Goal: Task Accomplishment & Management: Use online tool/utility

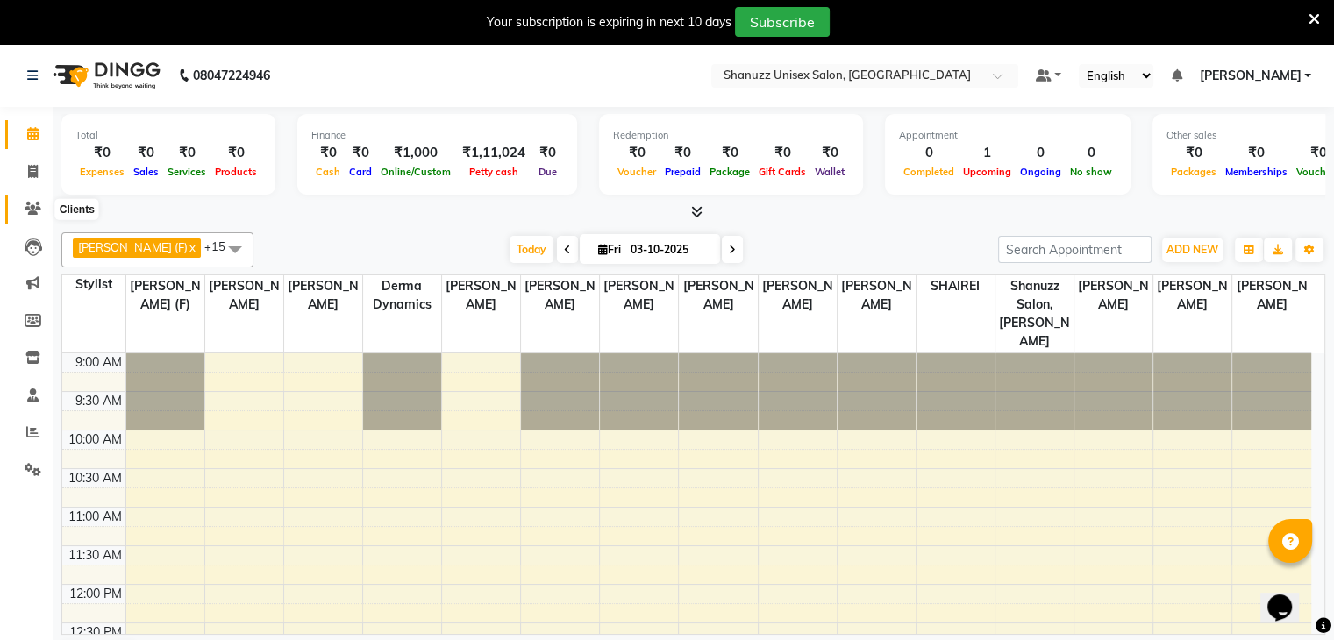
click at [21, 213] on span at bounding box center [33, 209] width 31 height 20
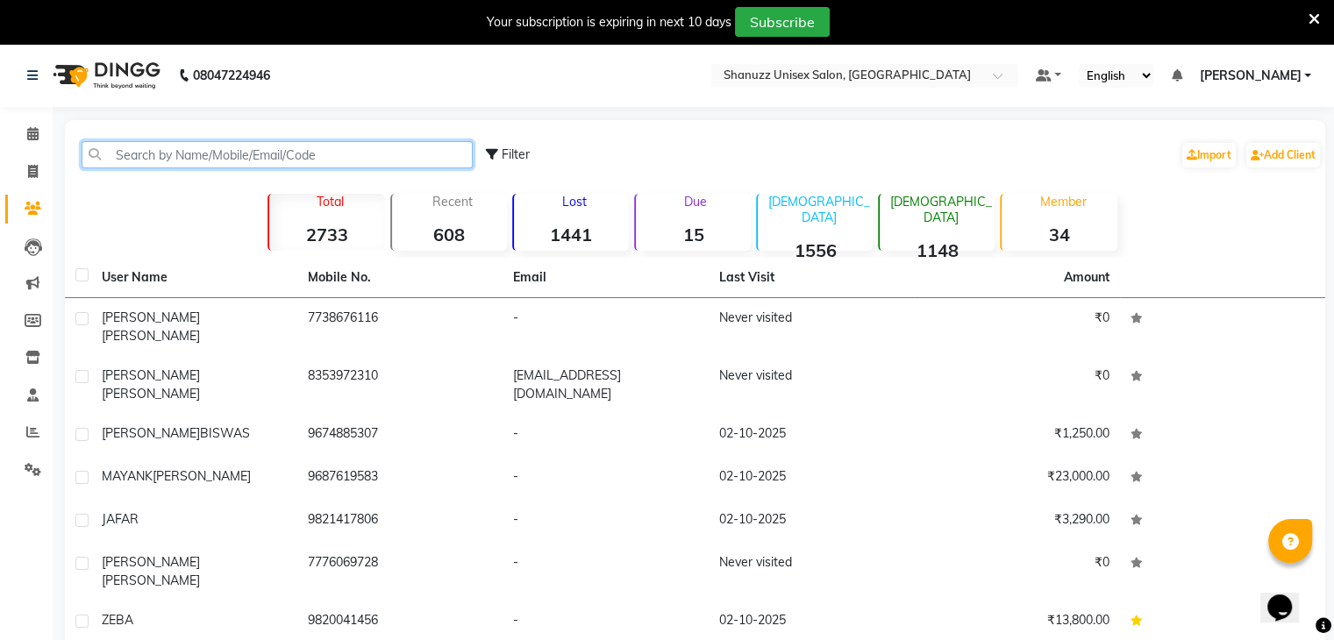
click at [217, 151] on input "text" at bounding box center [277, 154] width 391 height 27
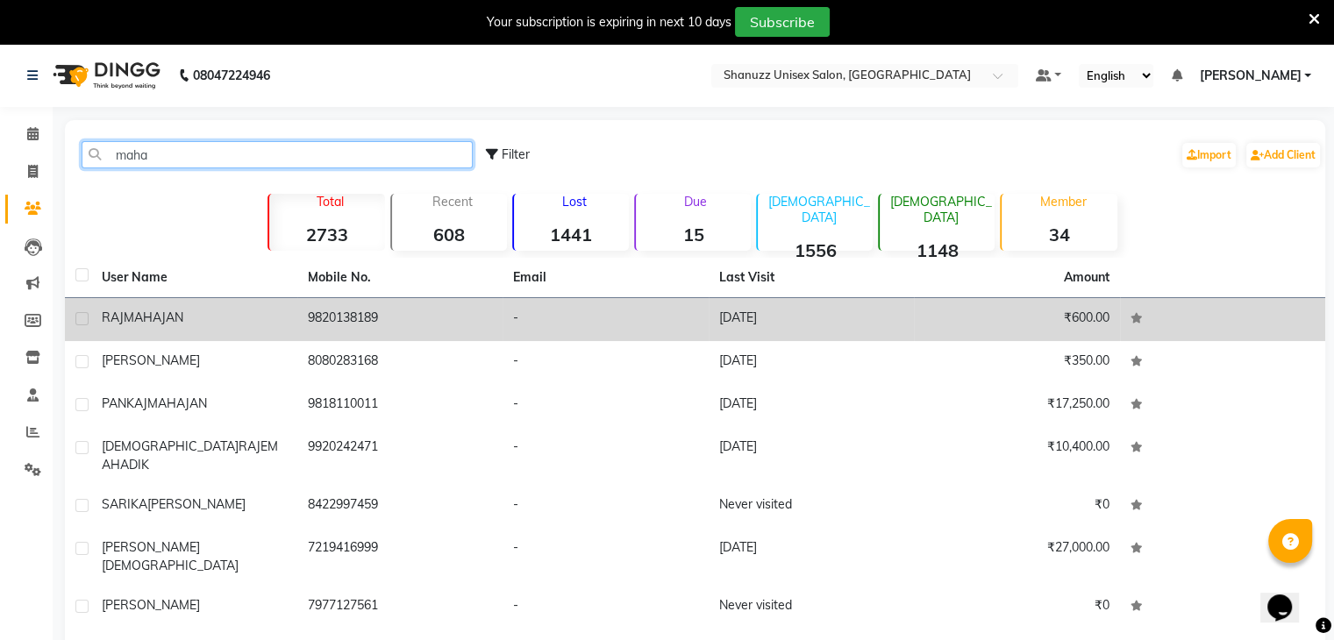
type input "maha"
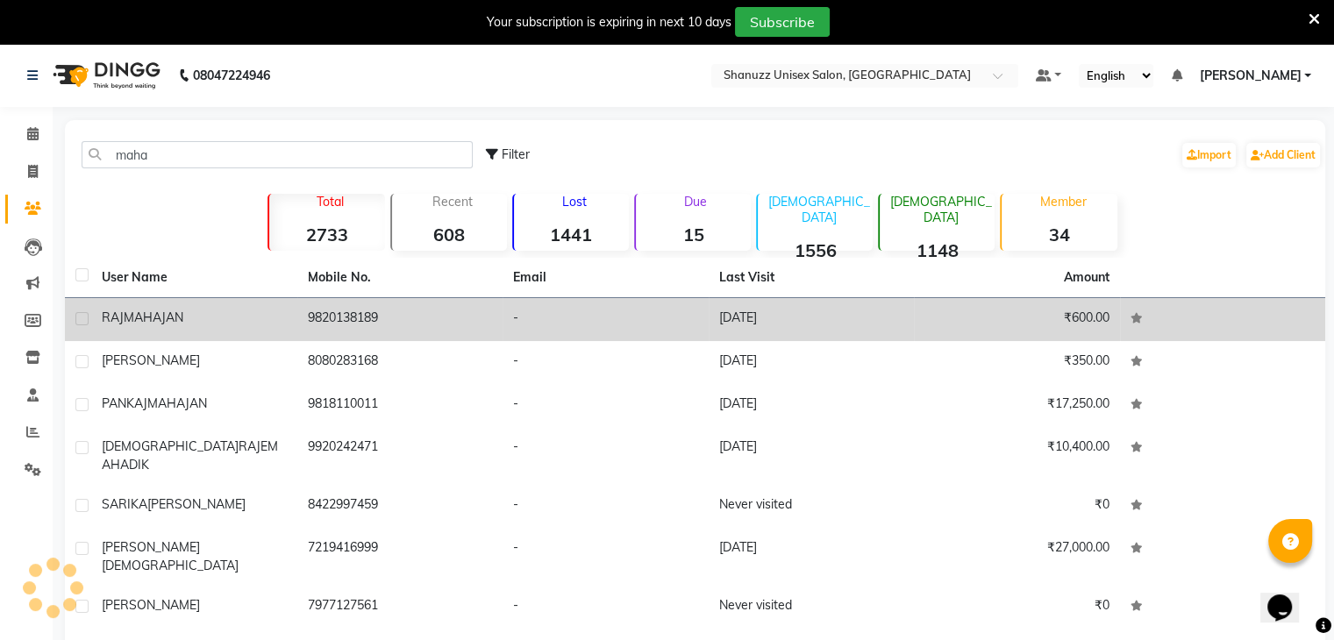
click at [242, 311] on div "[PERSON_NAME]" at bounding box center [194, 318] width 185 height 18
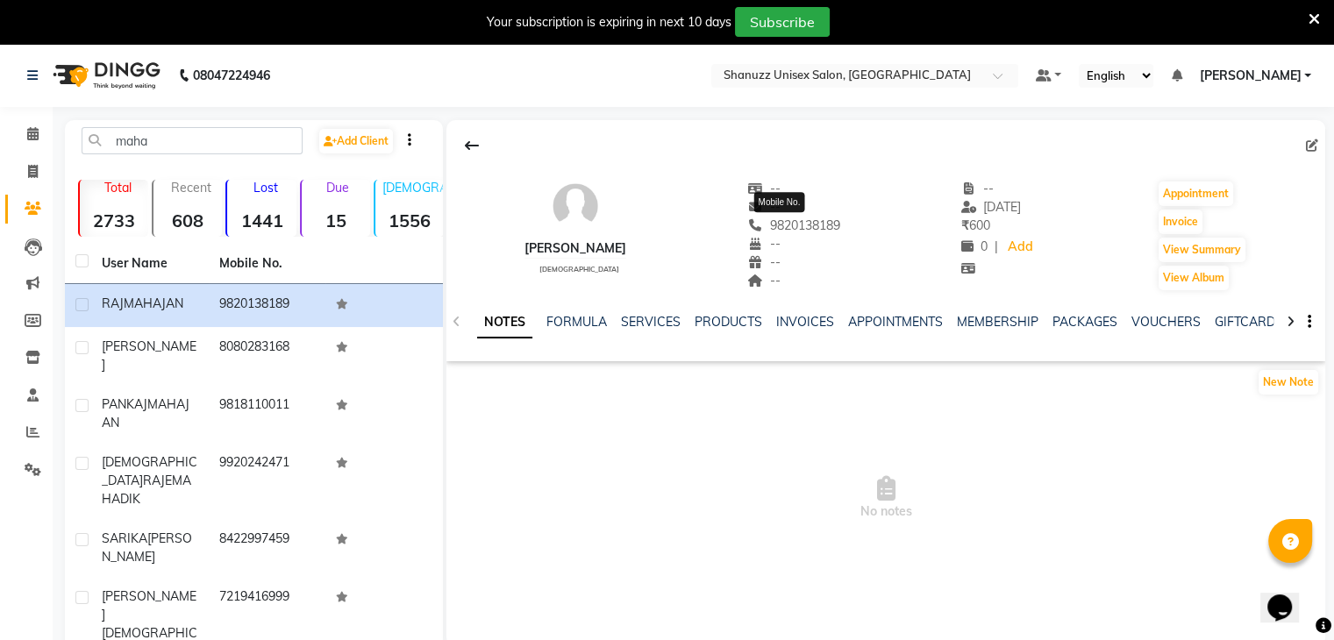
click at [790, 227] on span "9820138189" at bounding box center [793, 226] width 93 height 16
copy span "9820138189"
click at [29, 127] on icon at bounding box center [32, 133] width 11 height 13
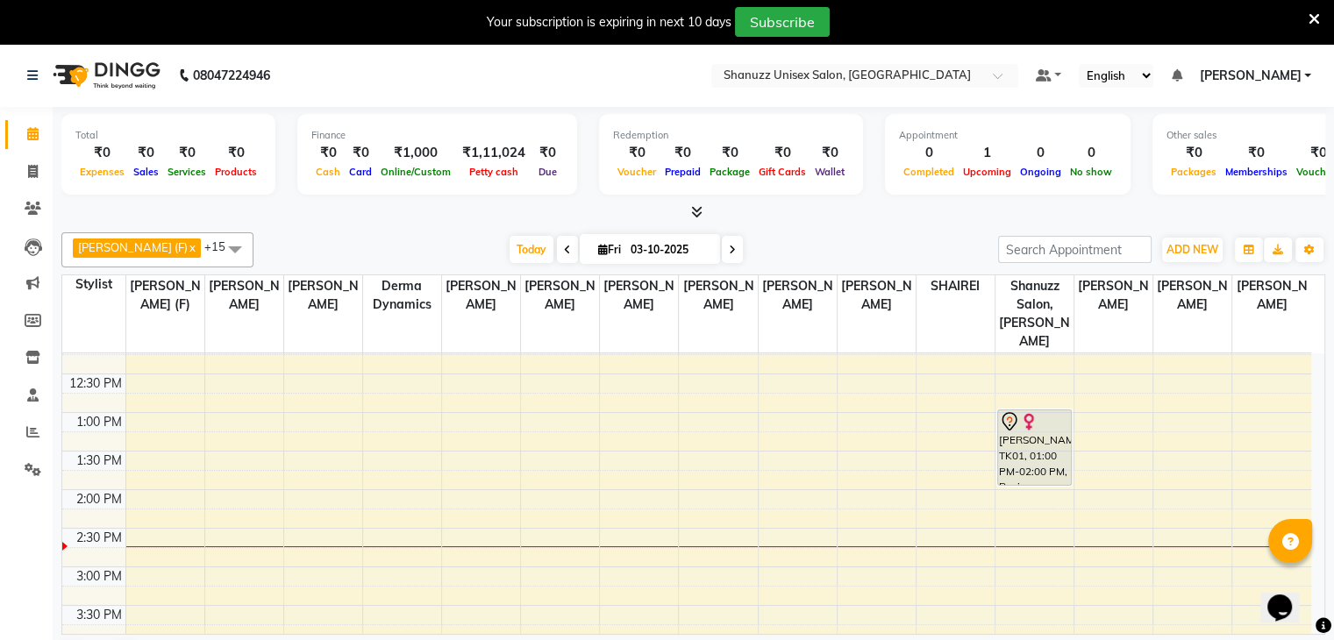
scroll to position [255, 0]
click at [1026, 503] on div "9:00 AM 9:30 AM 10:00 AM 10:30 AM 11:00 AM 11:30 AM 12:00 PM 12:30 PM 1:00 PM 1…" at bounding box center [686, 560] width 1249 height 925
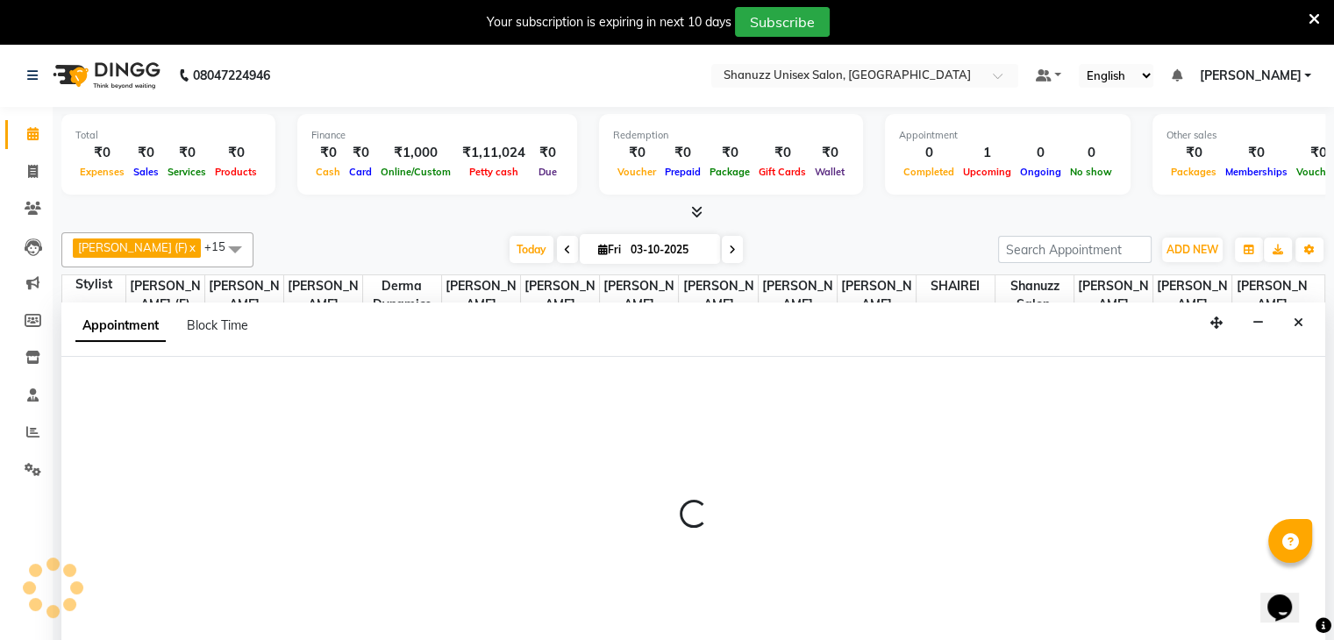
scroll to position [45, 0]
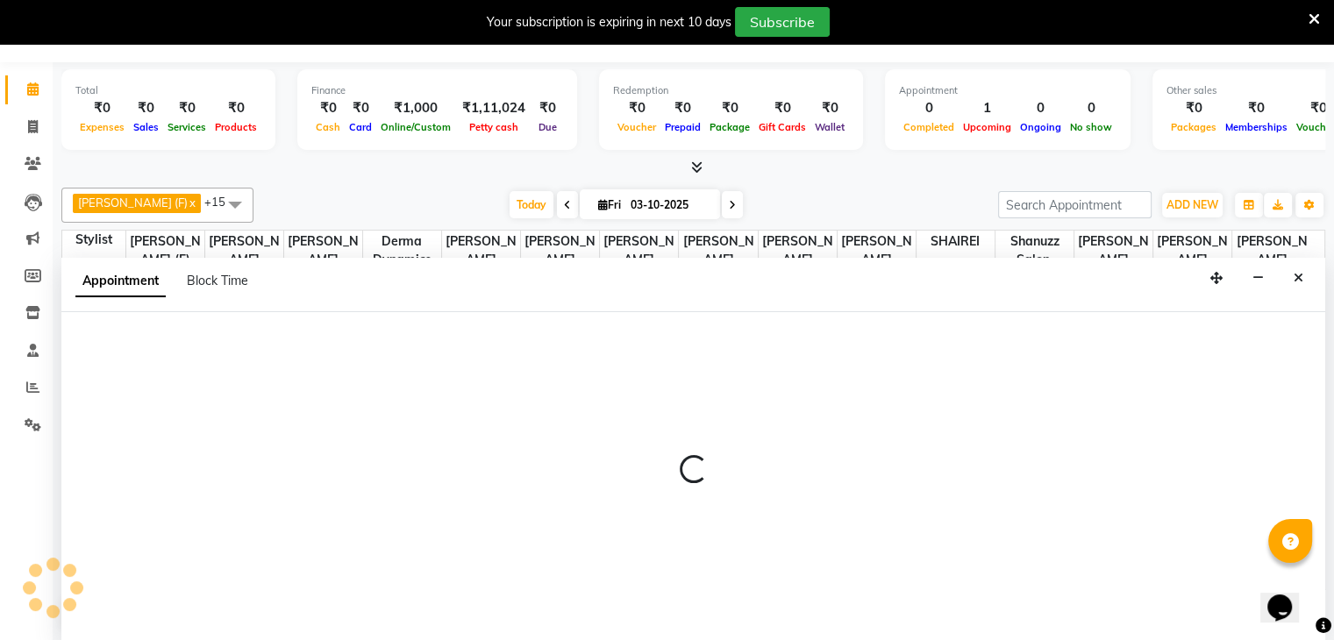
select select "70702"
select select "tentative"
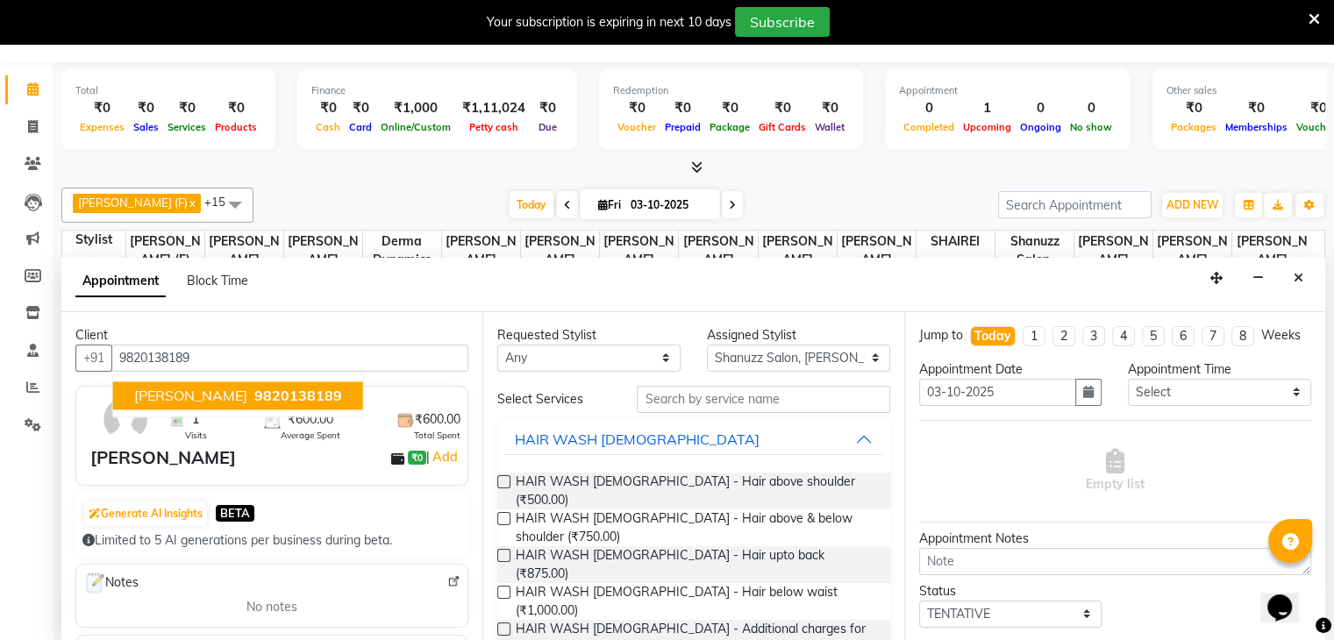
click at [254, 390] on span "9820138189" at bounding box center [298, 396] width 88 height 18
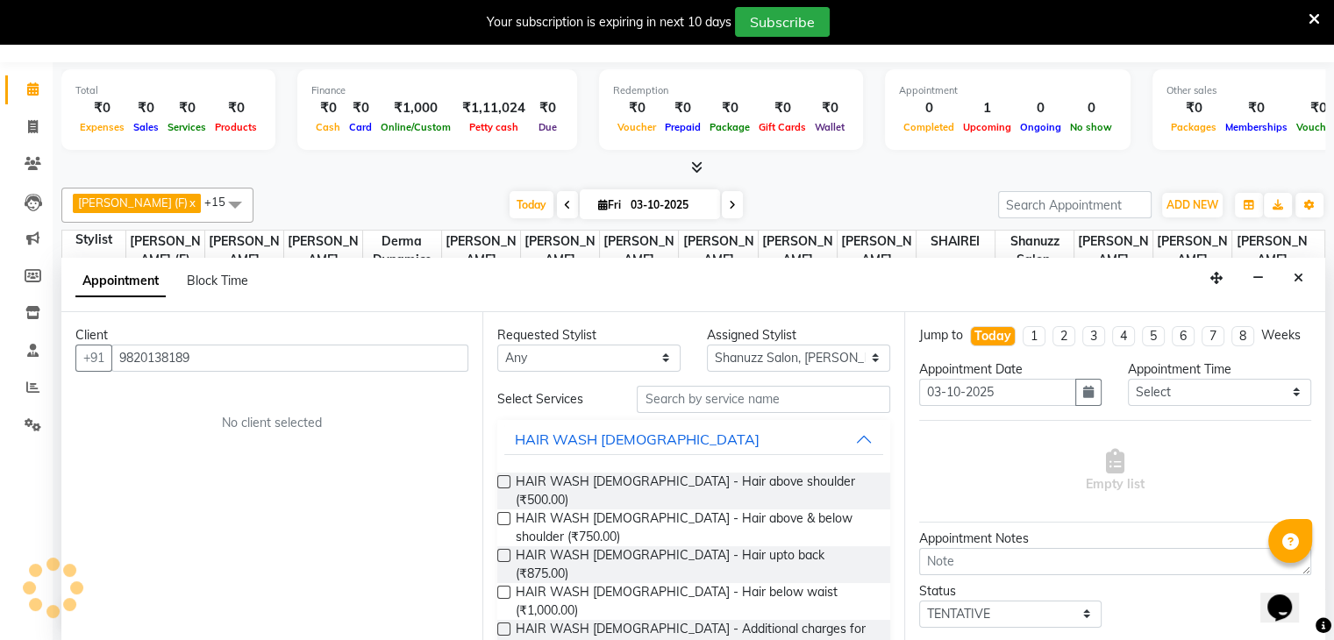
type input "9820138189"
click at [709, 401] on input "text" at bounding box center [763, 399] width 253 height 27
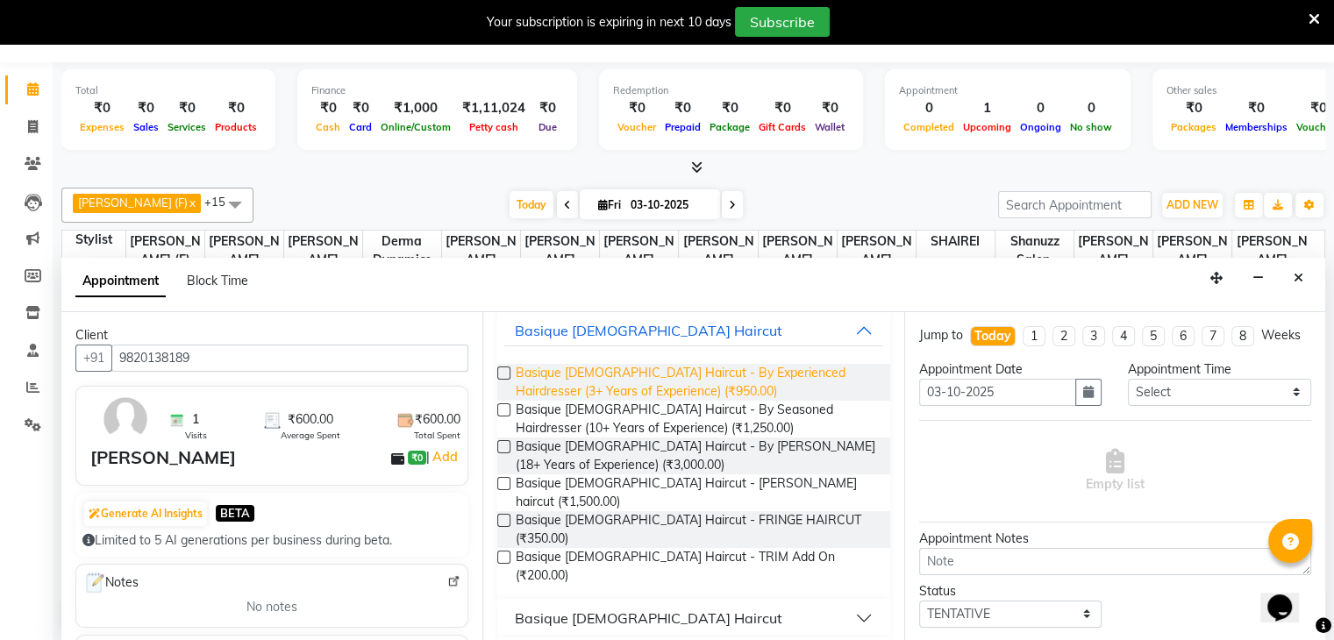
scroll to position [112, 0]
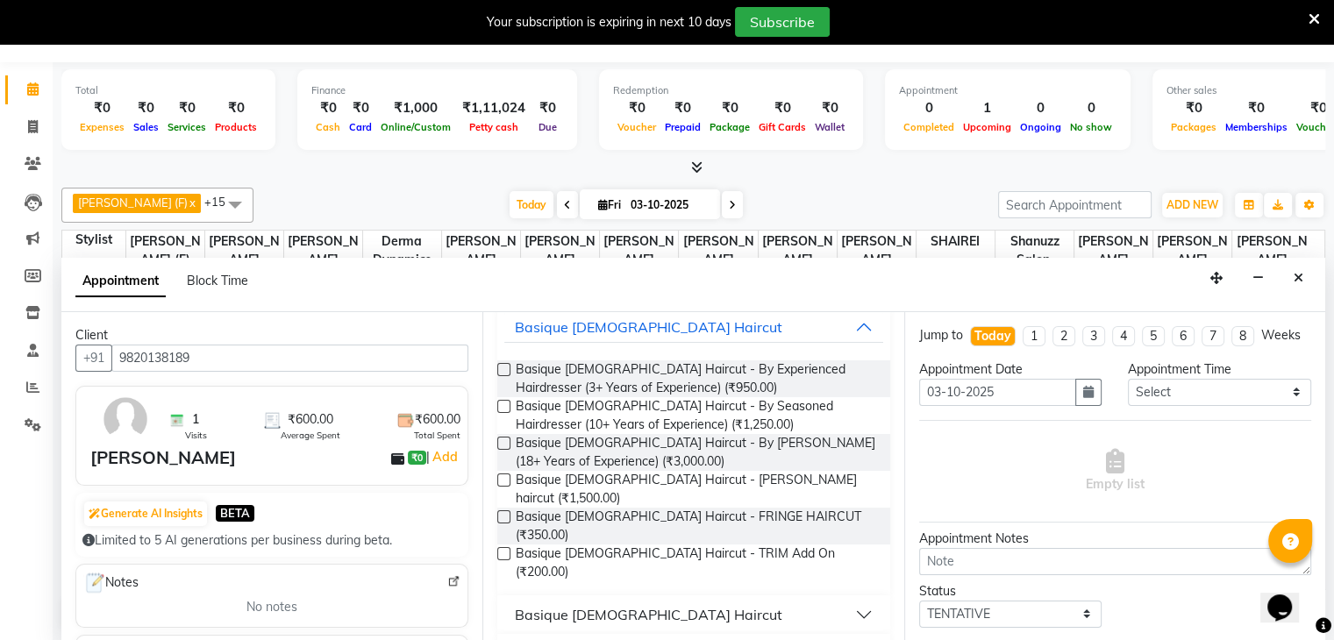
type input "cut"
click at [660, 599] on button "Basique [DEMOGRAPHIC_DATA] Haircut" at bounding box center [693, 615] width 378 height 32
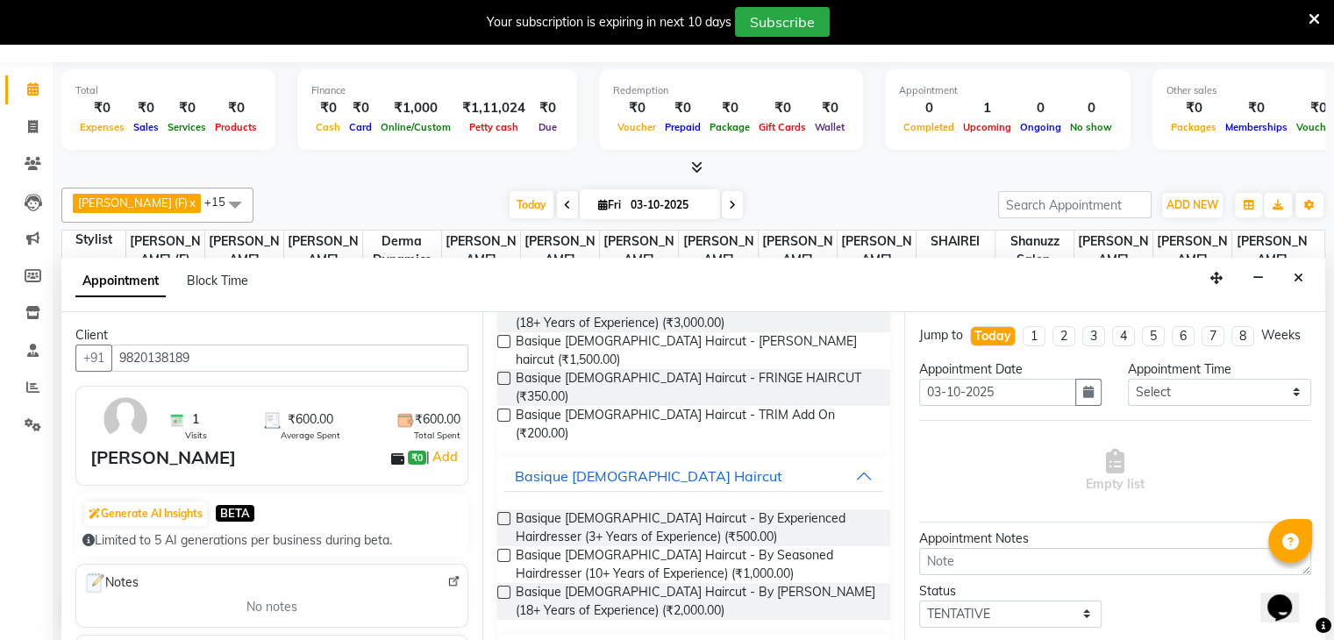
click at [502, 512] on label at bounding box center [503, 518] width 13 height 13
click at [502, 515] on input "checkbox" at bounding box center [502, 520] width 11 height 11
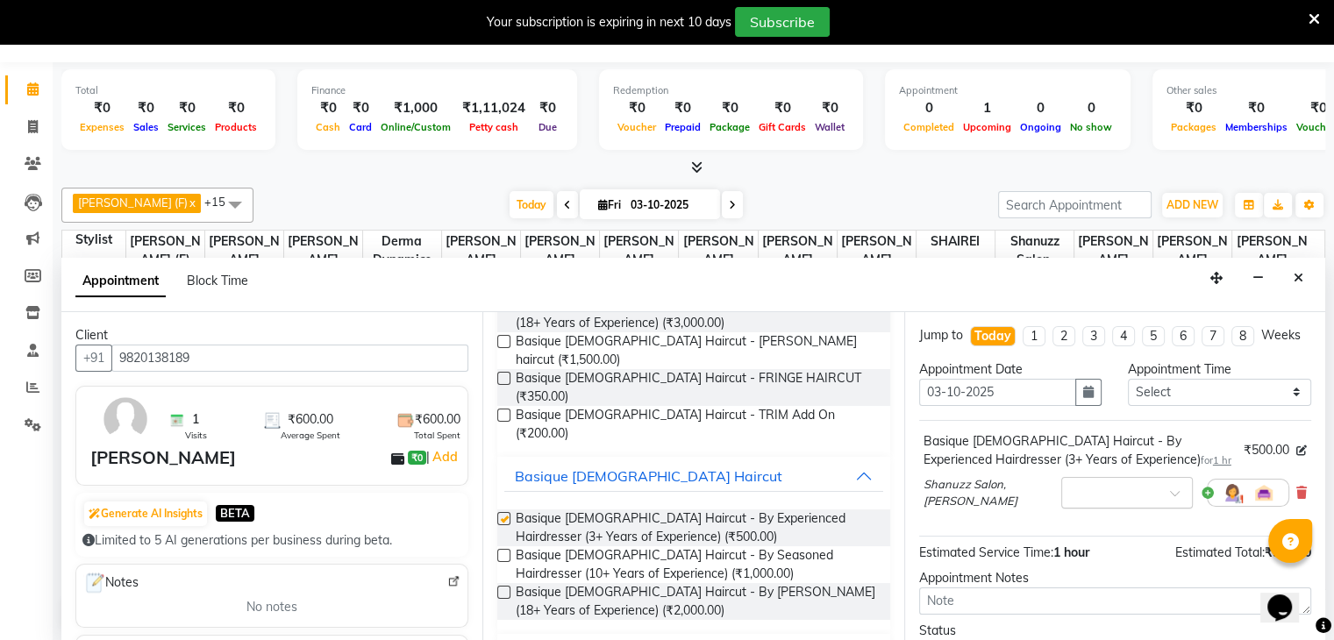
checkbox input "false"
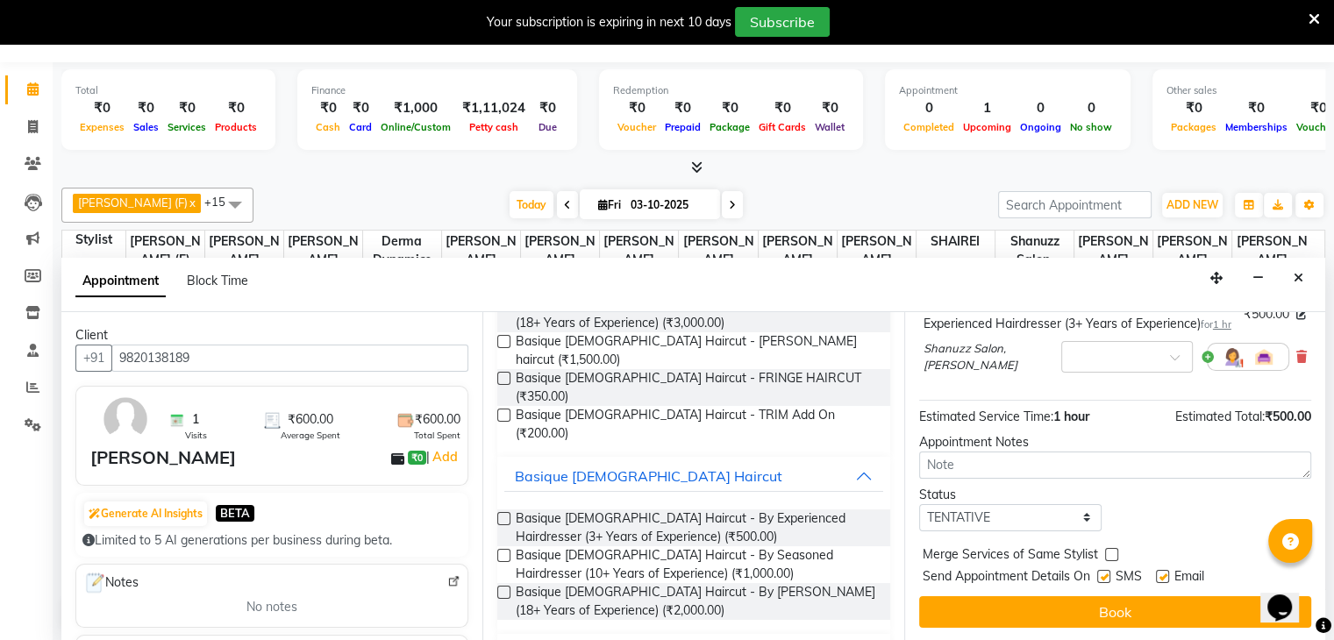
click at [1103, 575] on label at bounding box center [1103, 576] width 13 height 13
click at [1103, 575] on input "checkbox" at bounding box center [1102, 578] width 11 height 11
checkbox input "false"
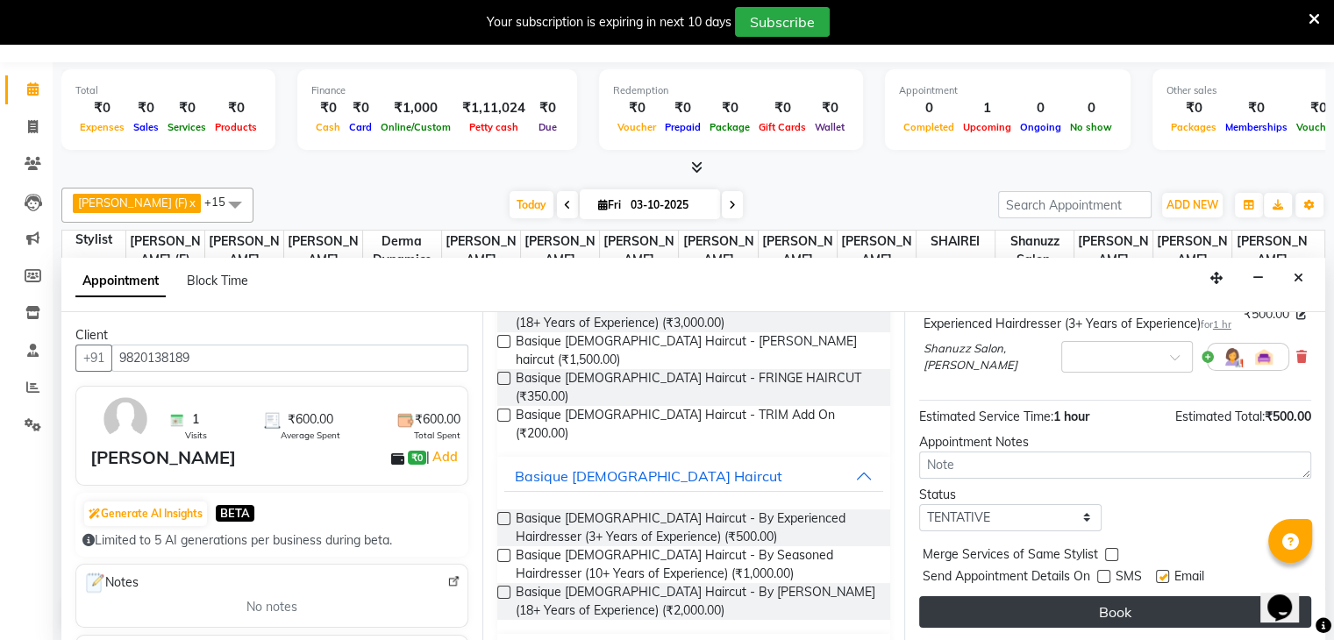
click at [1121, 607] on button "Book" at bounding box center [1115, 612] width 392 height 32
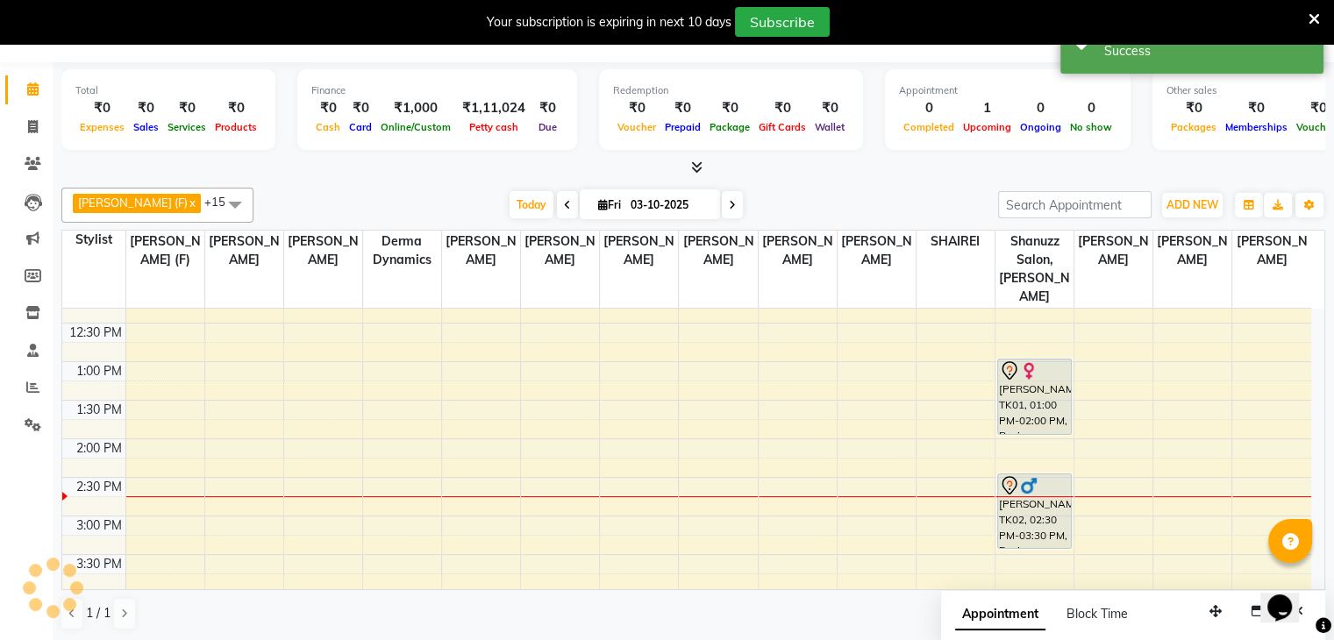
scroll to position [0, 0]
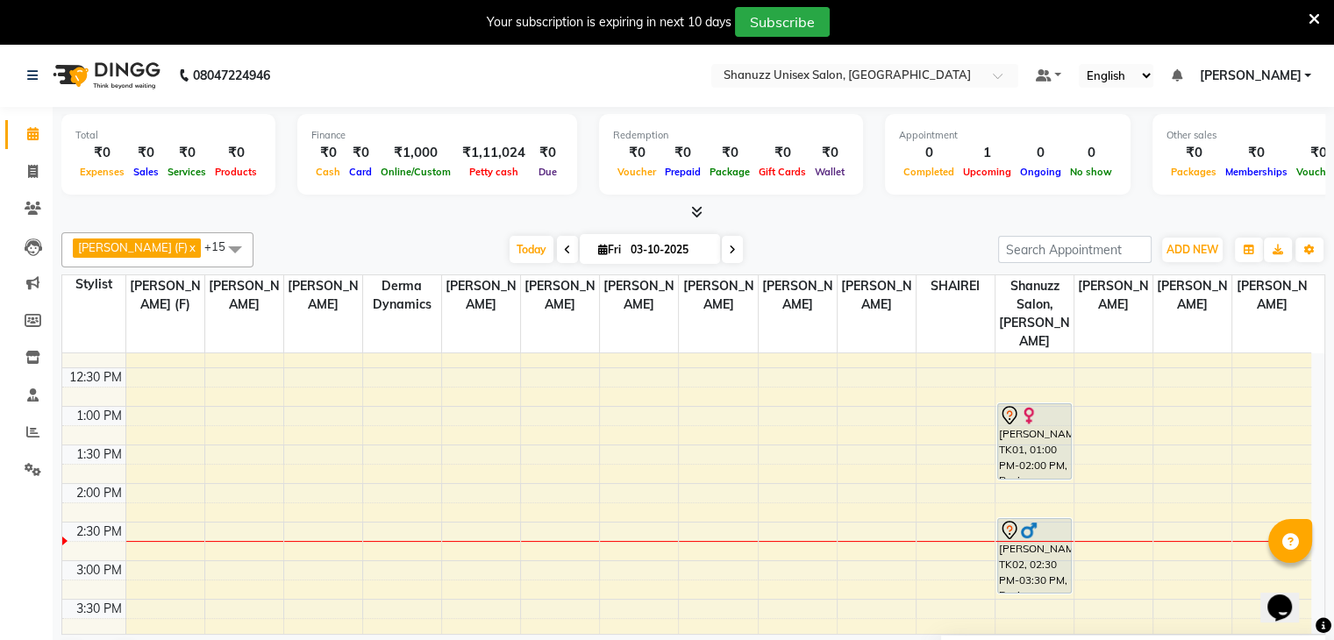
click at [625, 246] on input "03-10-2025" at bounding box center [669, 250] width 88 height 26
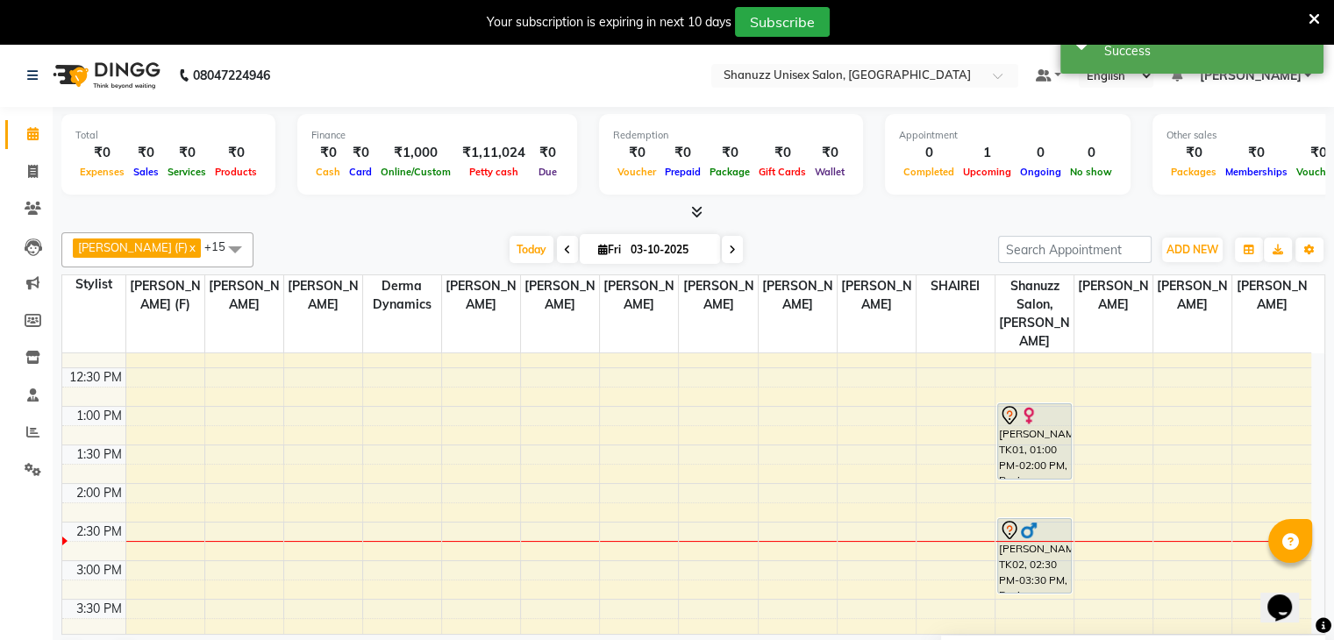
select select "10"
select select "2025"
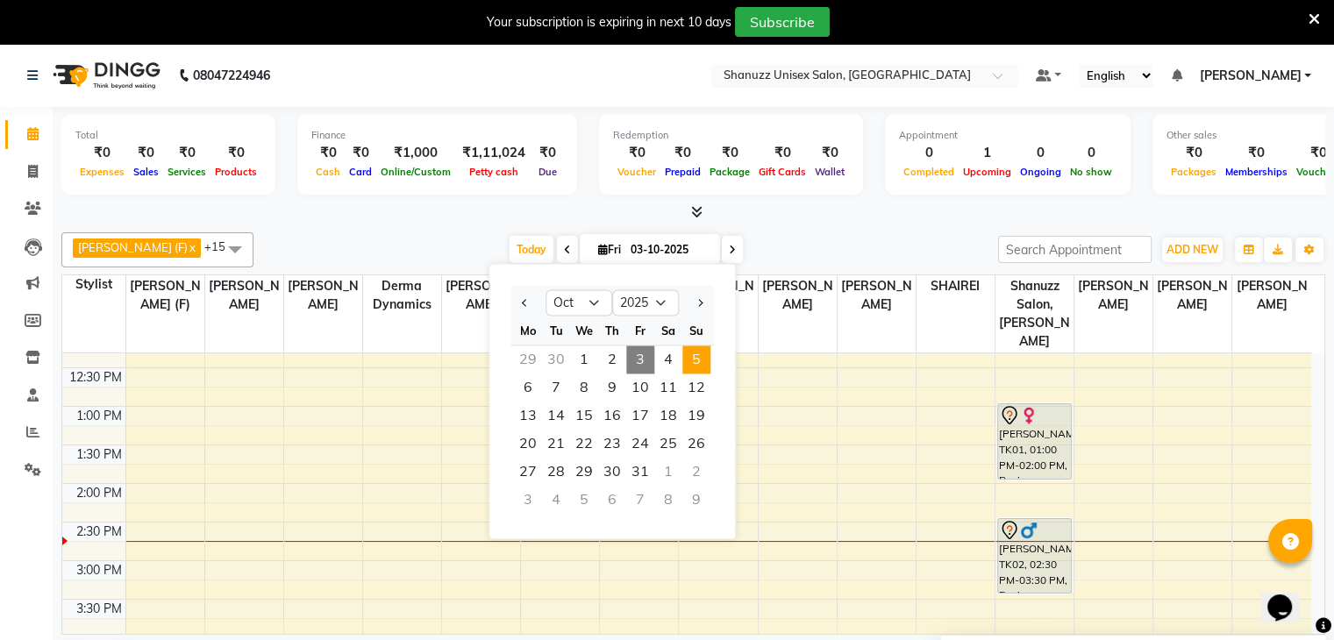
click at [695, 359] on span "5" at bounding box center [696, 360] width 28 height 28
type input "05-10-2025"
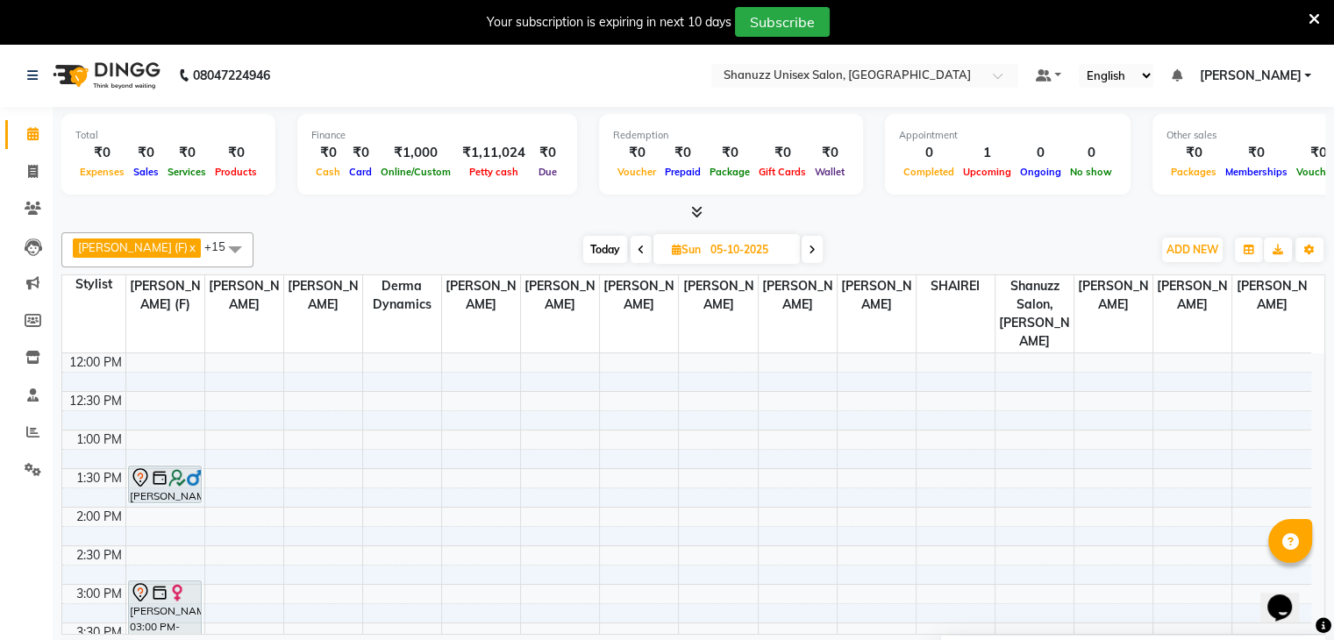
scroll to position [232, 0]
click at [172, 492] on div "9:00 AM 9:30 AM 10:00 AM 10:30 AM 11:00 AM 11:30 AM 12:00 PM 12:30 PM 1:00 PM 1…" at bounding box center [686, 583] width 1249 height 925
select select "59304"
select select "840"
select select "tentative"
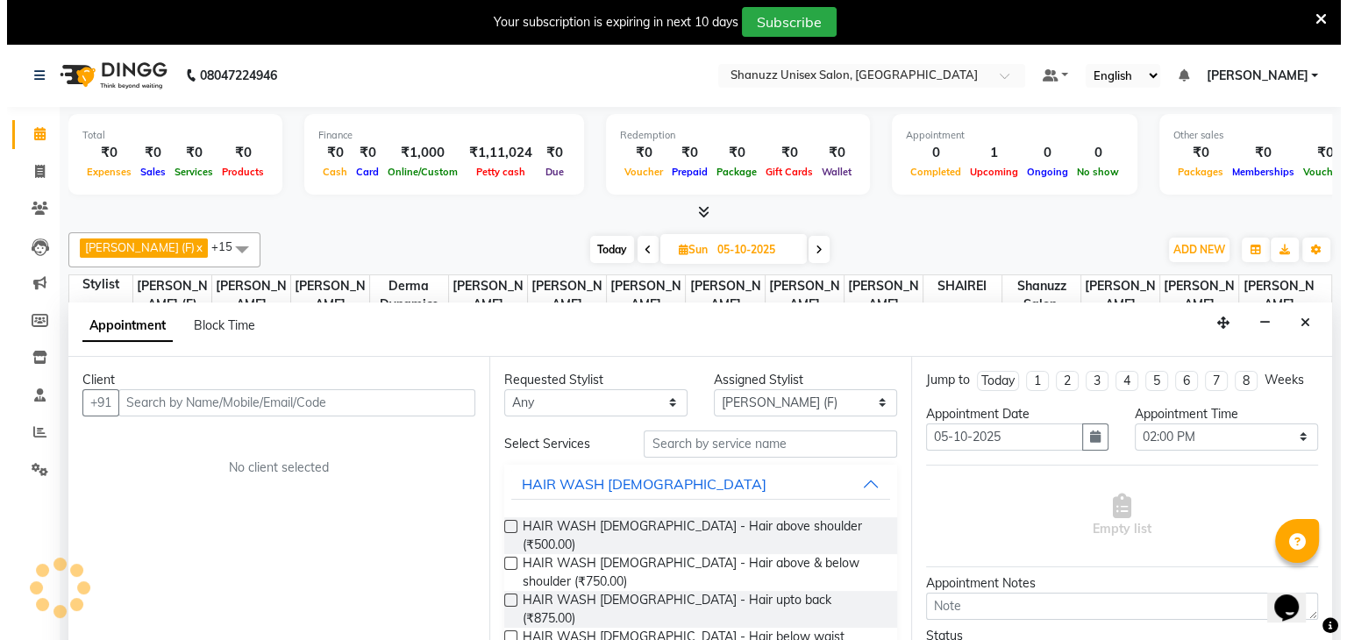
scroll to position [45, 0]
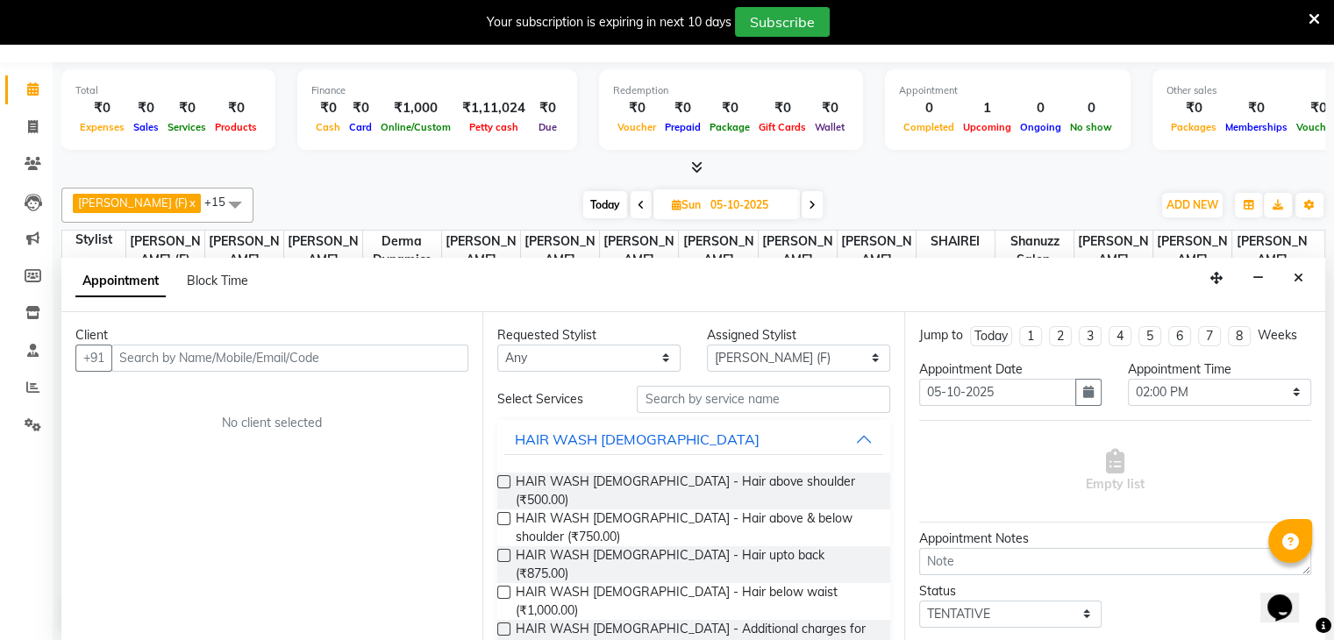
click at [169, 349] on input "text" at bounding box center [289, 358] width 357 height 27
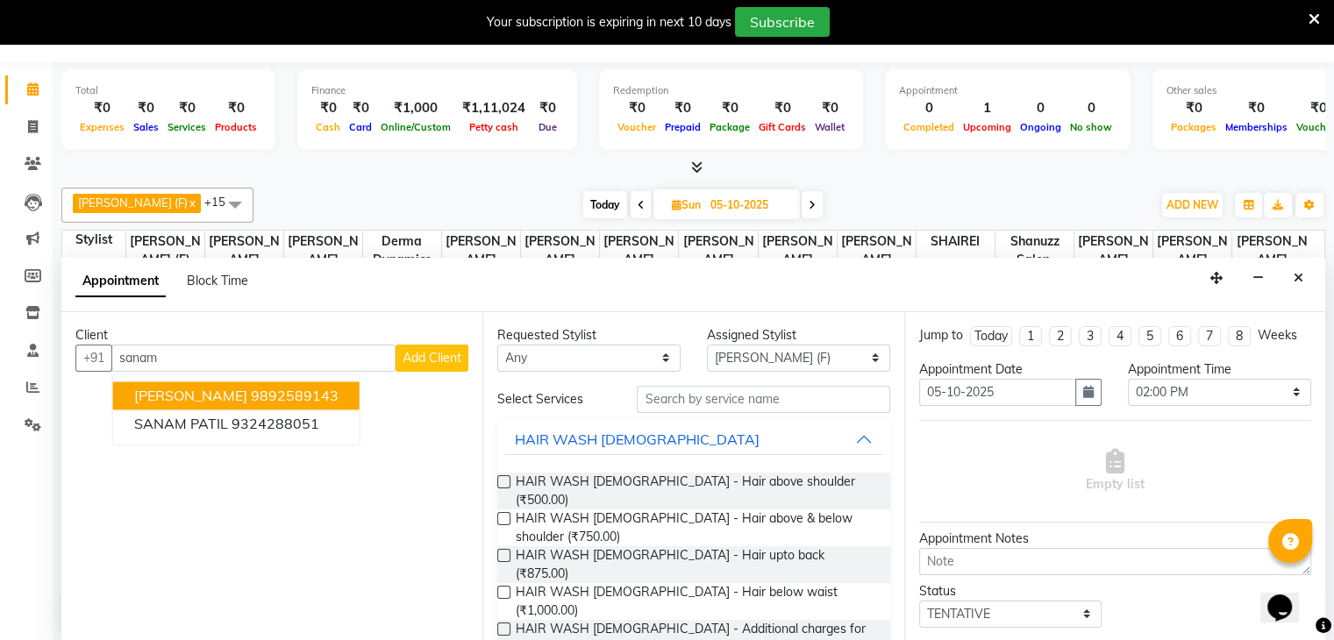
type input "sanam"
click at [442, 359] on span "Add Client" at bounding box center [432, 358] width 59 height 16
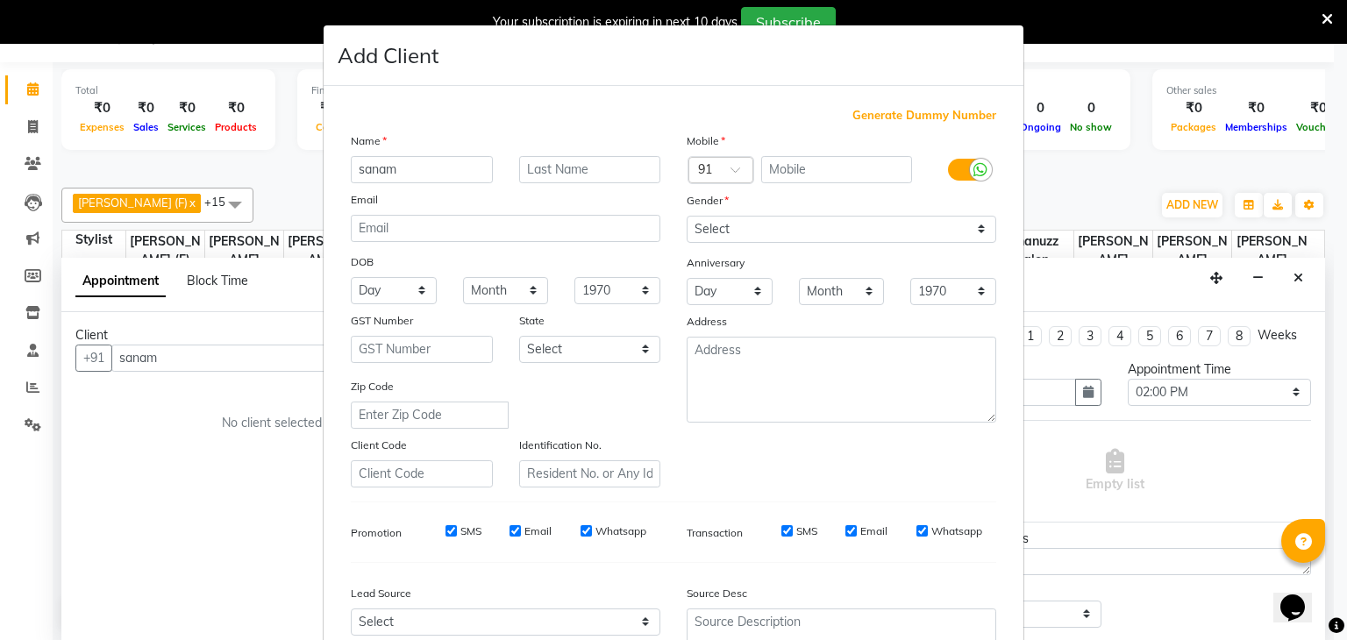
click at [357, 172] on input "sanam" at bounding box center [422, 169] width 142 height 27
type input "Sanam"
click at [524, 176] on input "text" at bounding box center [590, 169] width 142 height 27
type input "Khan"
click at [860, 168] on input "text" at bounding box center [837, 169] width 152 height 27
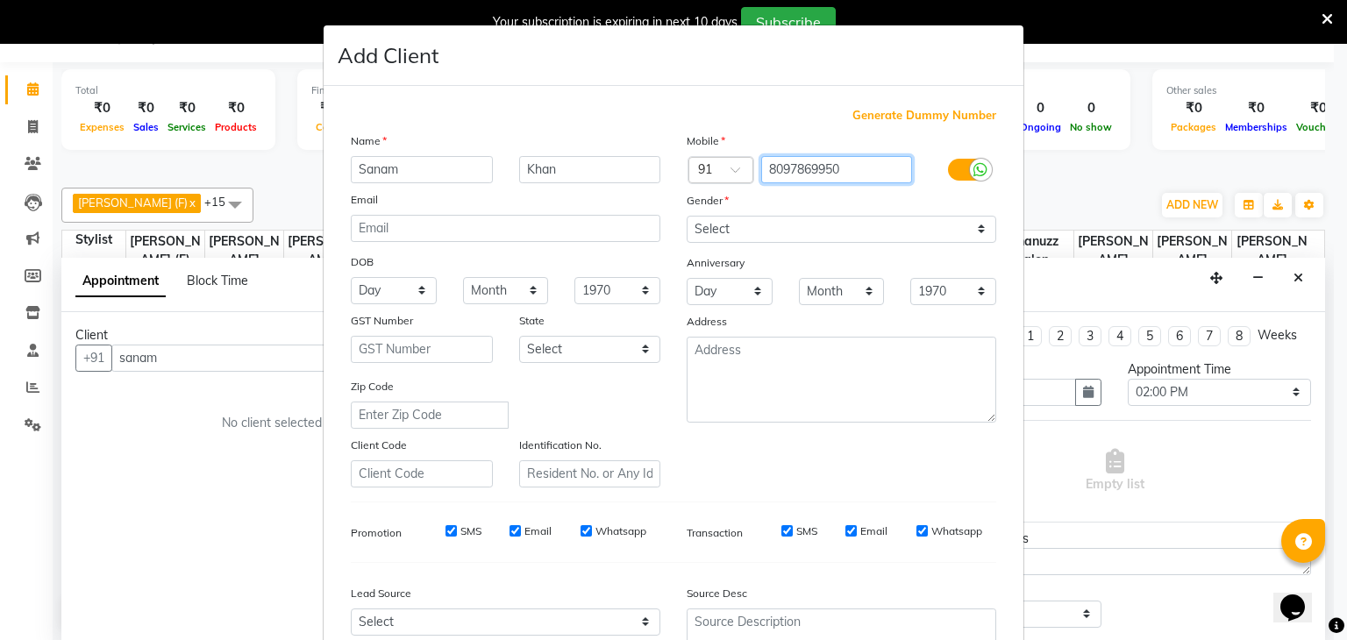
type input "8097869950"
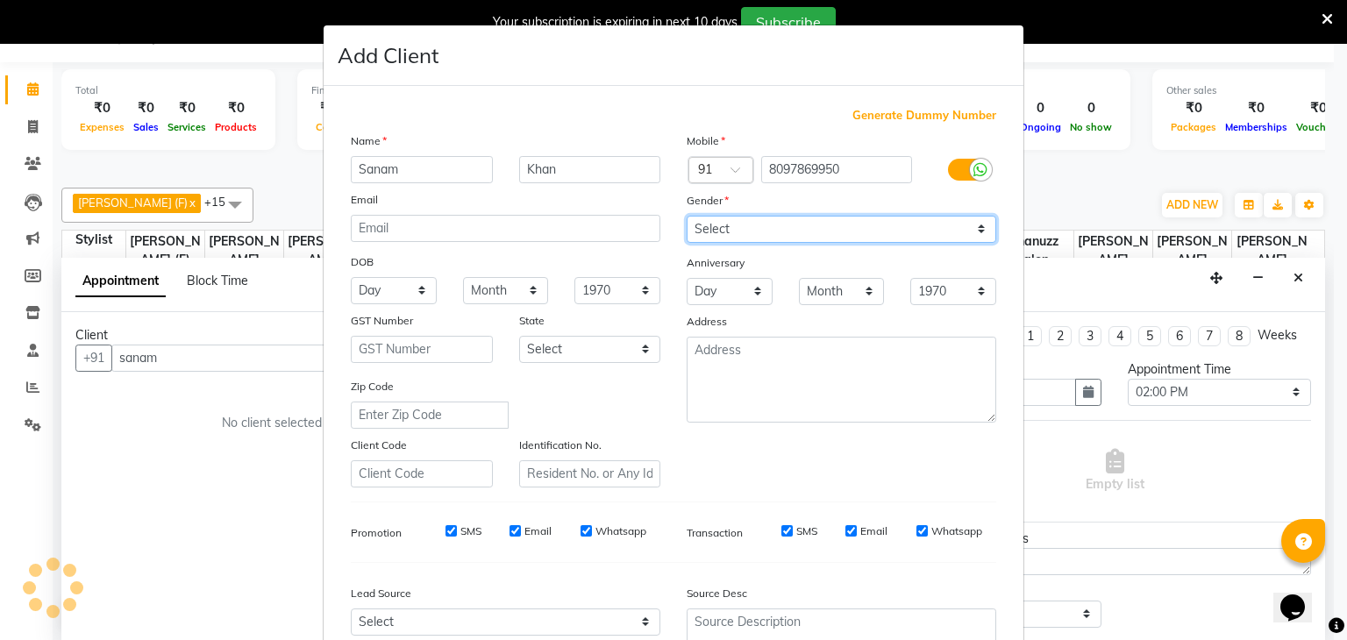
click at [862, 230] on select "Select [DEMOGRAPHIC_DATA] [DEMOGRAPHIC_DATA] Other Prefer Not To Say" at bounding box center [842, 229] width 310 height 27
select select "[DEMOGRAPHIC_DATA]"
click at [687, 217] on select "Select [DEMOGRAPHIC_DATA] [DEMOGRAPHIC_DATA] Other Prefer Not To Say" at bounding box center [842, 229] width 310 height 27
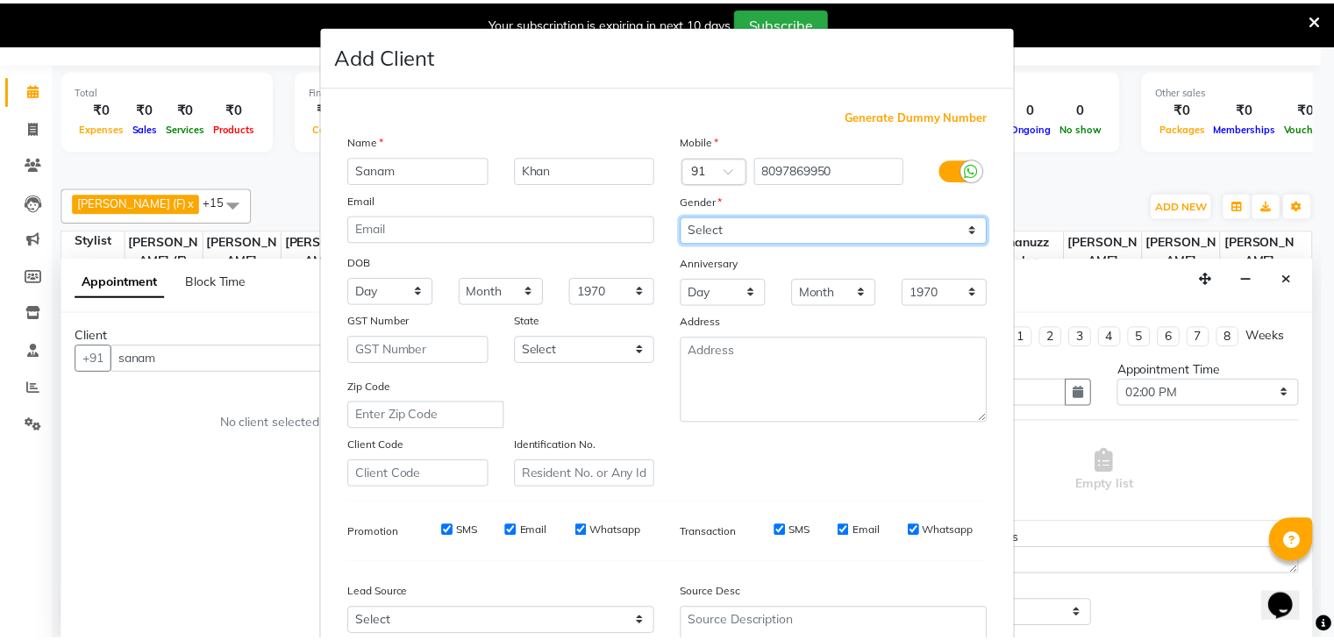
scroll to position [178, 0]
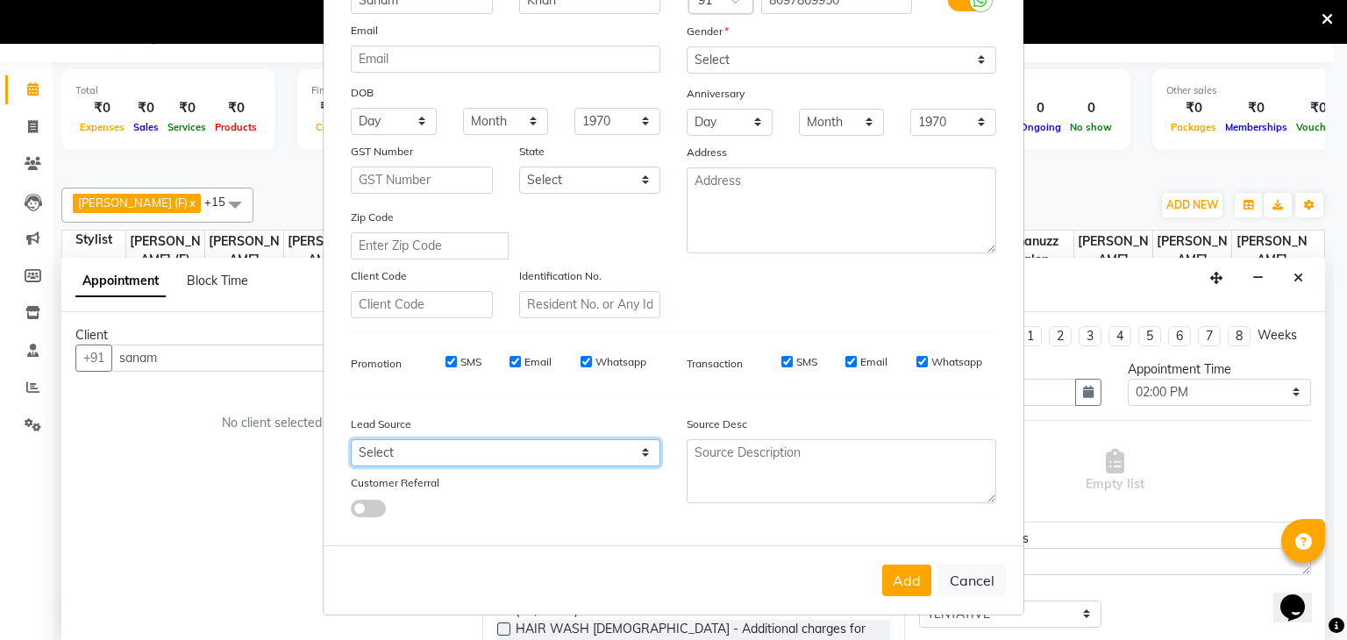
click at [603, 454] on select "Select Walk-in Referral Internet Friend Word of Mouth Advertisement Facebook Ju…" at bounding box center [506, 452] width 310 height 27
select select "49174"
click at [351, 439] on select "Select Walk-in Referral Internet Friend Word of Mouth Advertisement Facebook Ju…" at bounding box center [506, 452] width 310 height 27
click at [918, 570] on button "Add" at bounding box center [906, 581] width 49 height 32
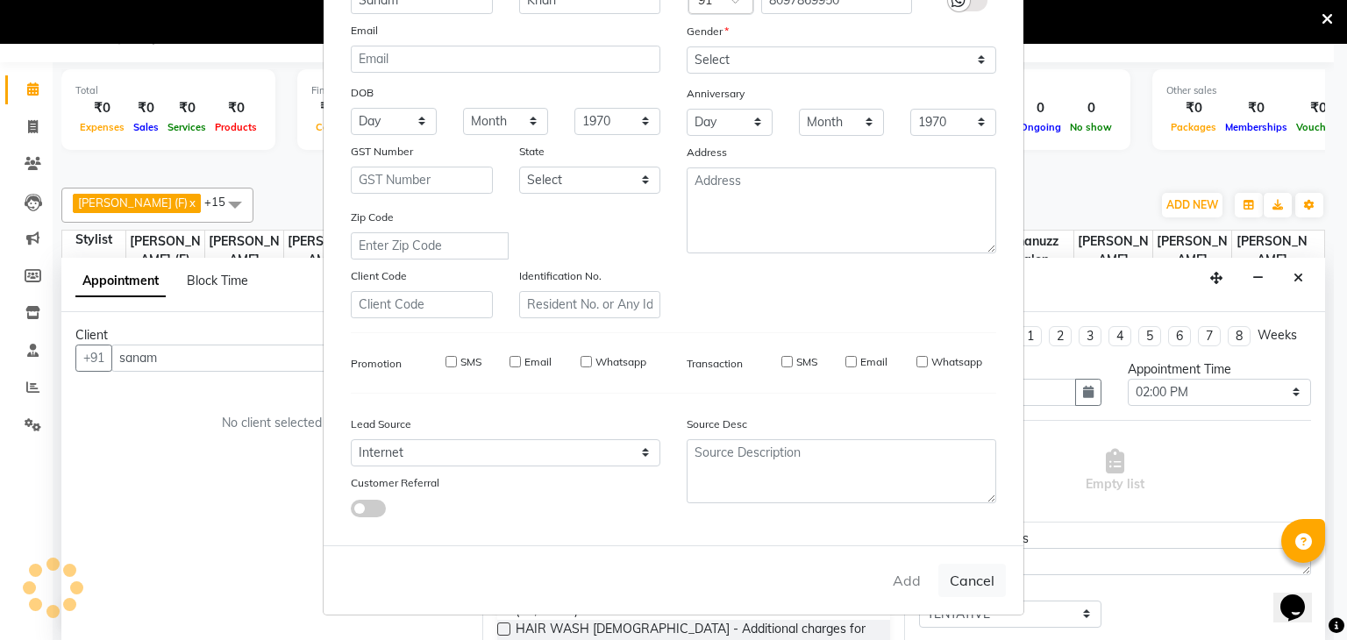
type input "8097869950"
select select
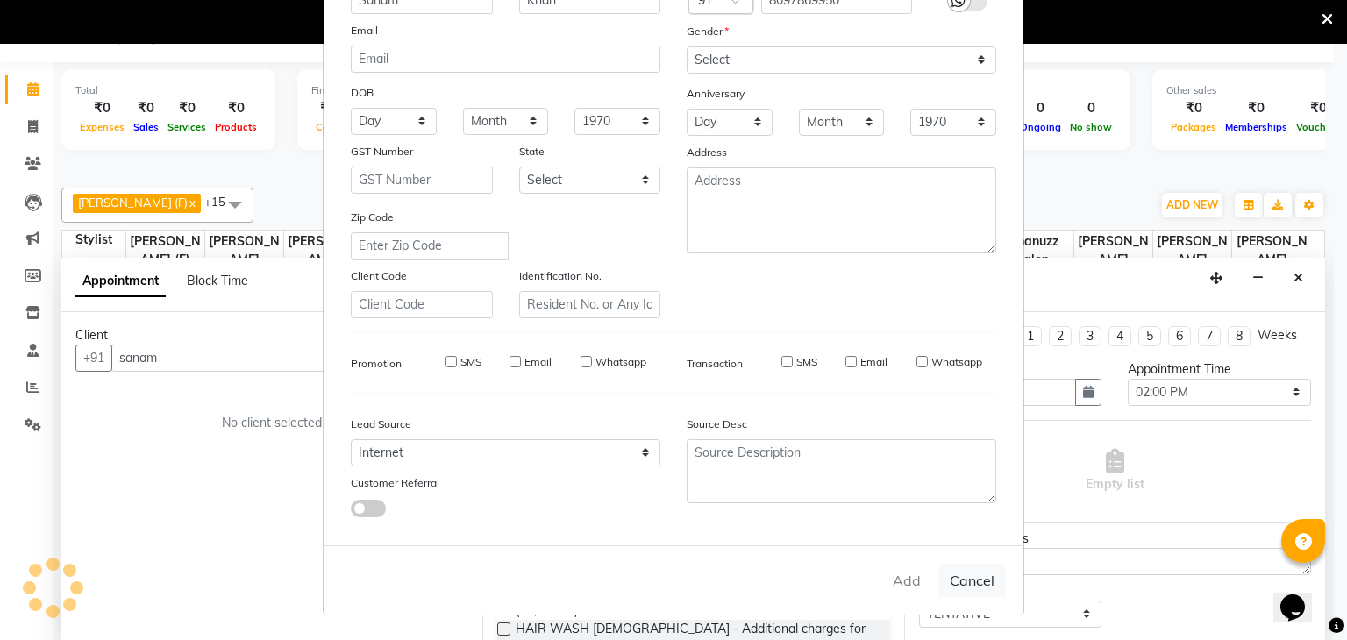
select select
checkbox input "false"
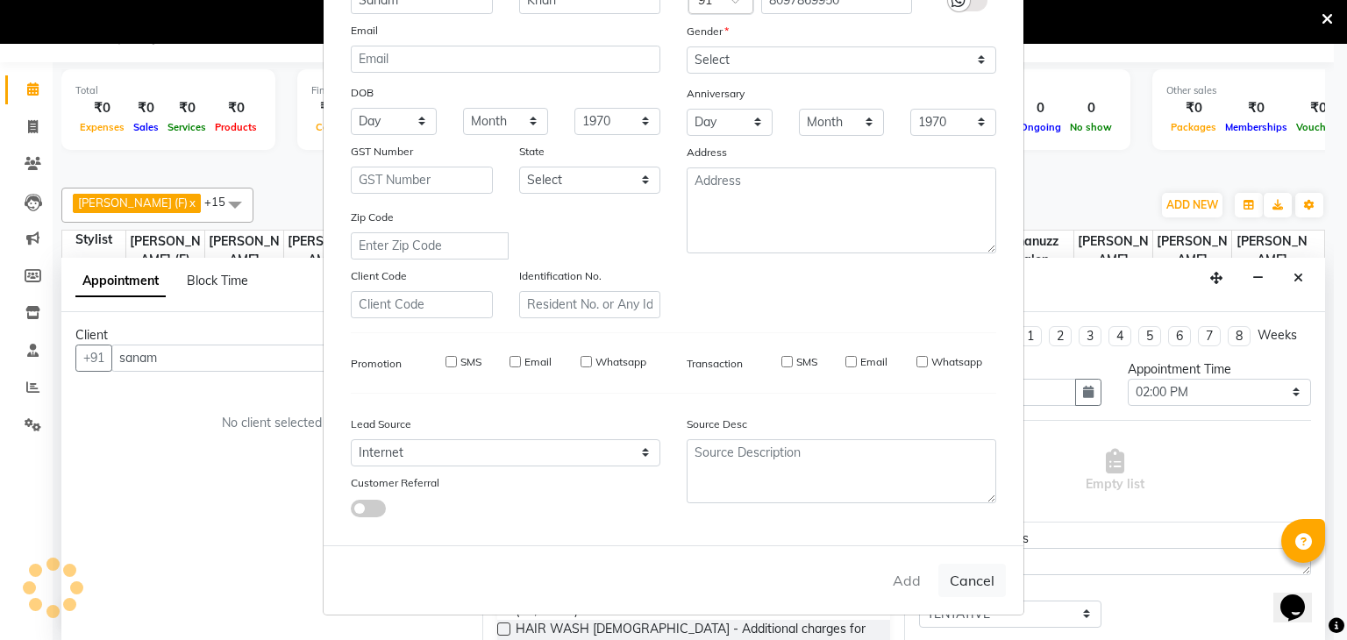
checkbox input "false"
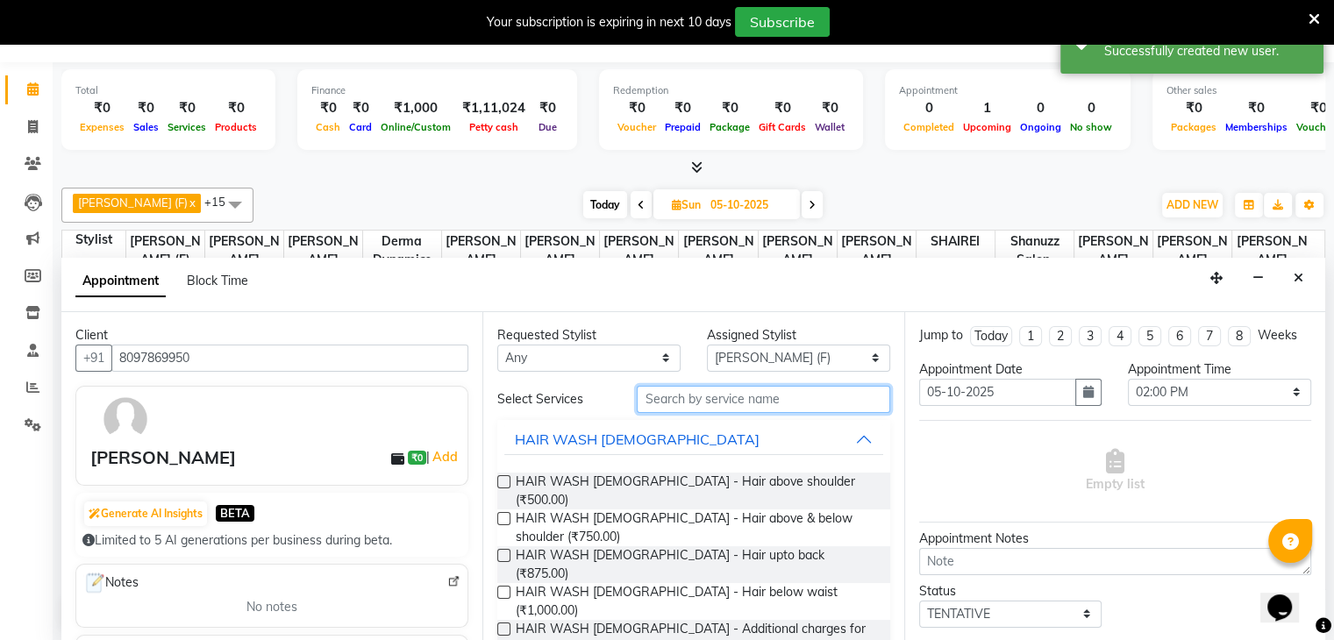
click at [701, 397] on input "text" at bounding box center [763, 399] width 253 height 27
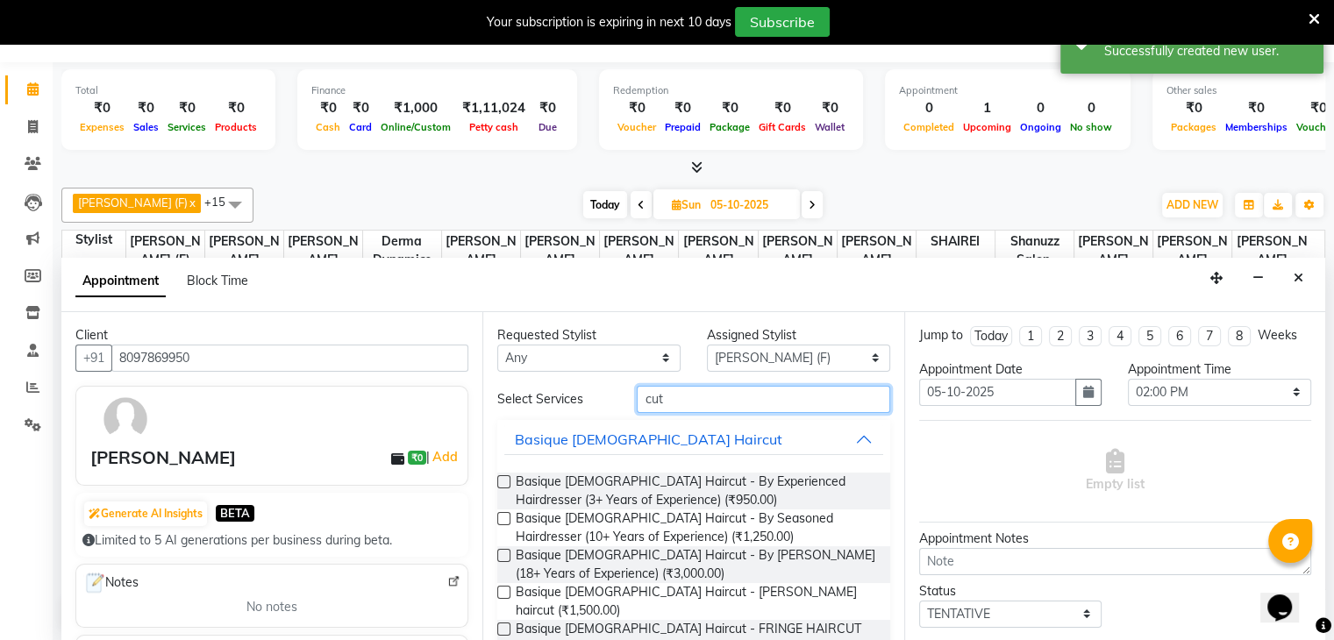
type input "cut"
click at [505, 555] on label at bounding box center [503, 555] width 13 height 13
click at [505, 555] on input "checkbox" at bounding box center [502, 557] width 11 height 11
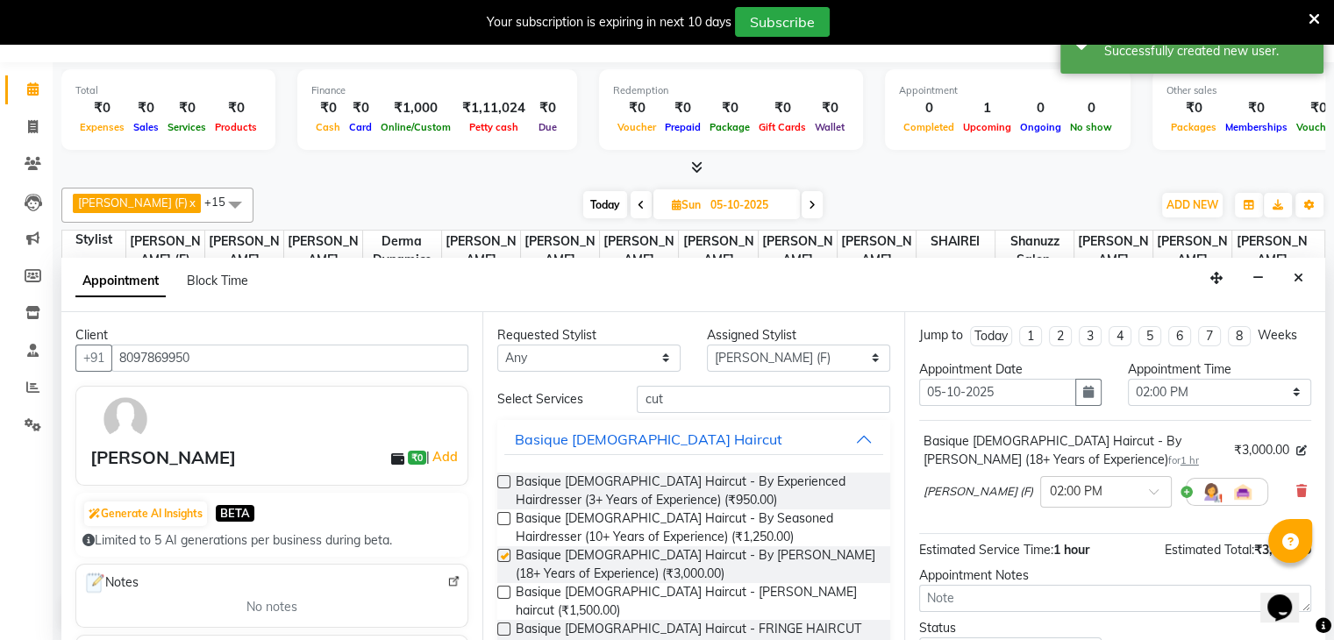
checkbox input "false"
click at [711, 395] on input "cut" at bounding box center [763, 399] width 253 height 27
type input "c"
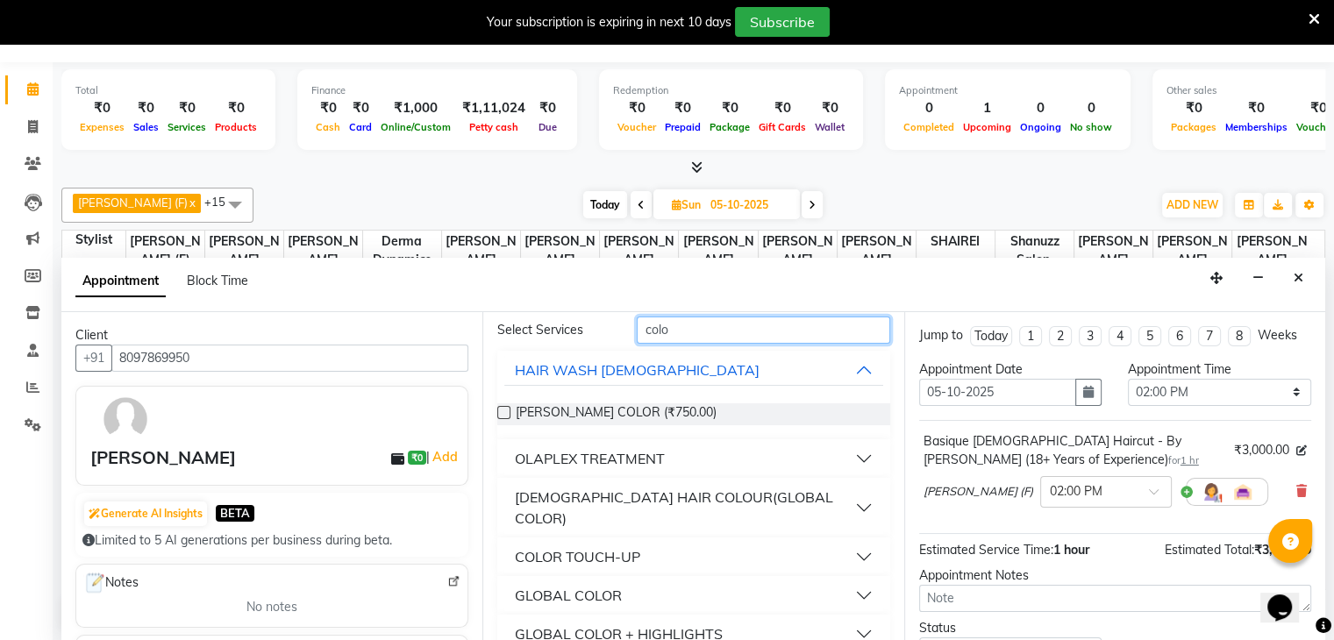
scroll to position [189, 0]
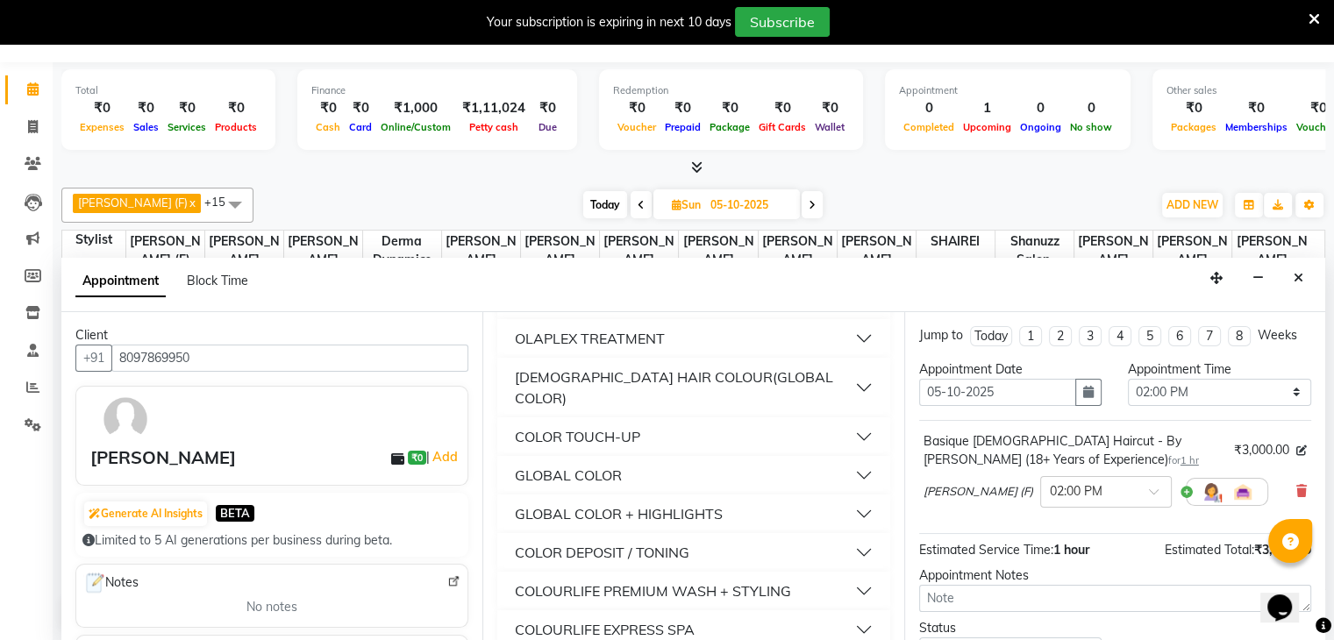
type input "colo"
click at [705, 504] on div "GLOBAL COLOR + HIGHLIGHTS" at bounding box center [619, 514] width 208 height 21
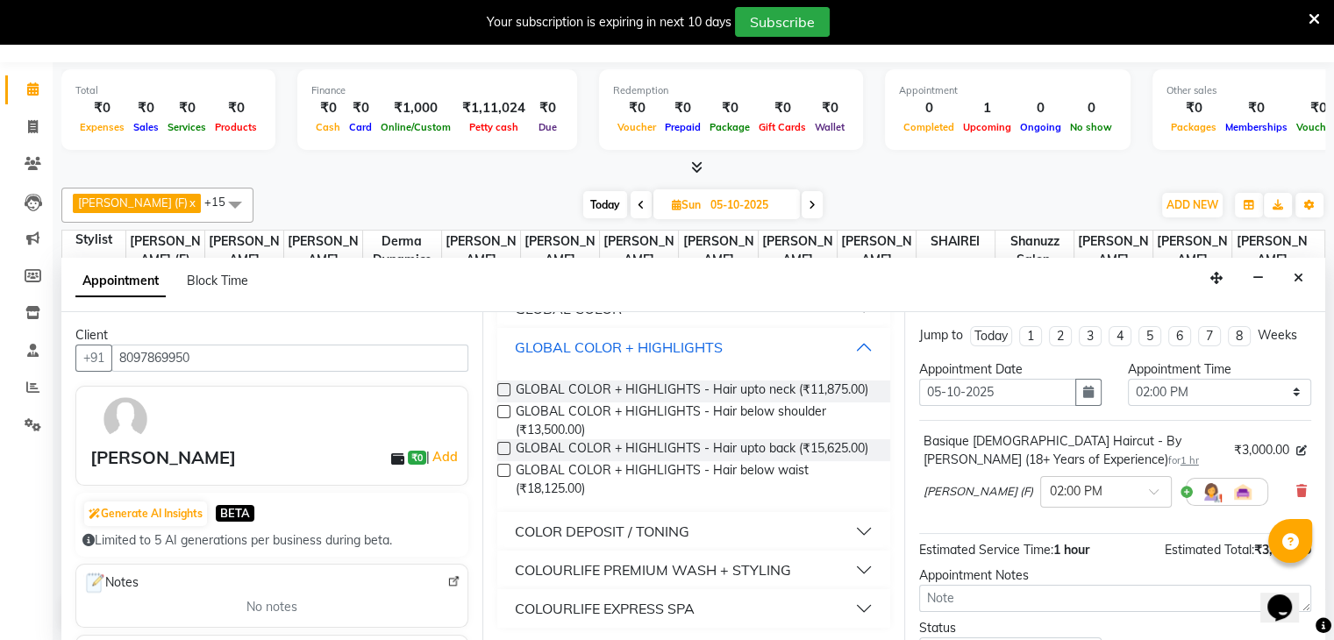
scroll to position [364, 0]
click at [497, 473] on label at bounding box center [503, 470] width 13 height 13
click at [497, 473] on input "checkbox" at bounding box center [502, 472] width 11 height 11
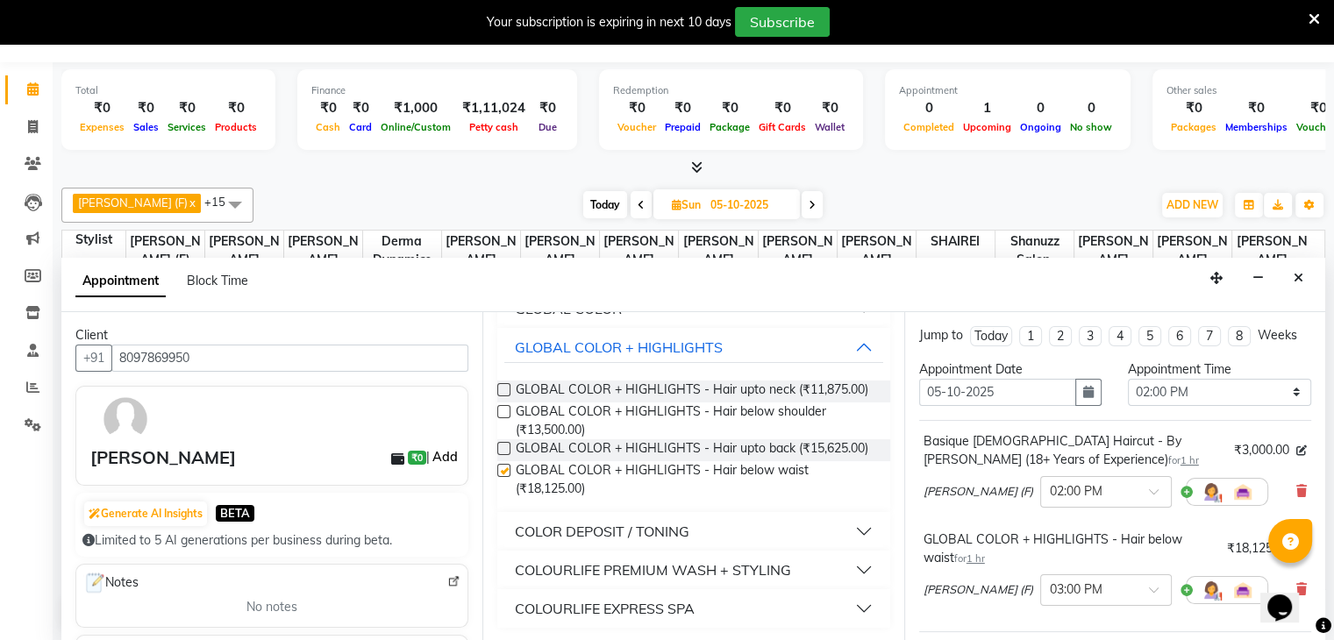
checkbox input "false"
click at [432, 452] on link "Add" at bounding box center [445, 456] width 31 height 21
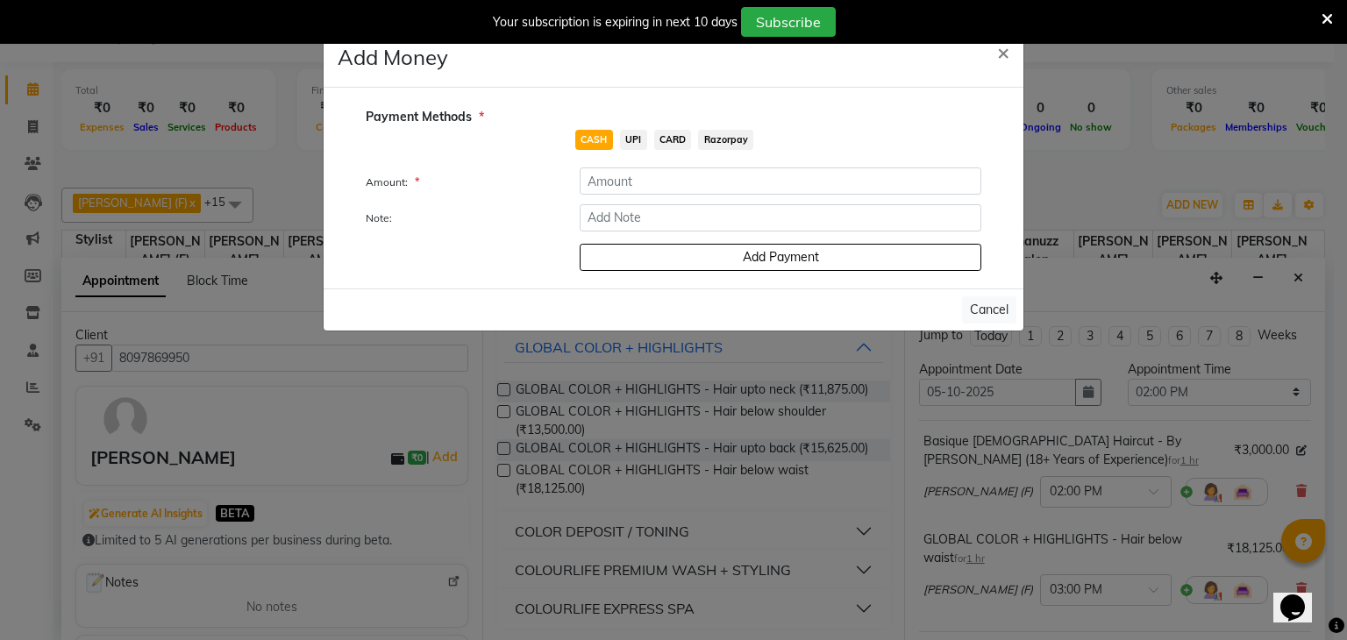
click at [639, 134] on span "UPI" at bounding box center [633, 140] width 27 height 20
click at [640, 173] on input "number" at bounding box center [781, 181] width 402 height 27
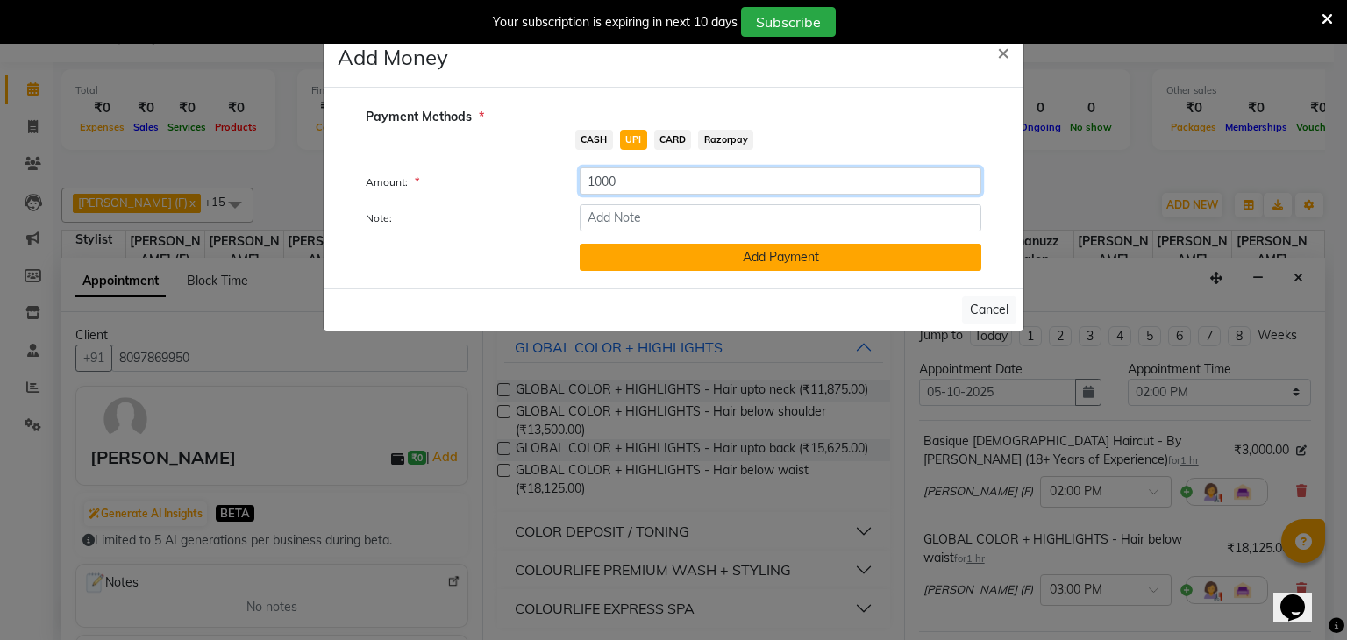
type input "1000"
click at [734, 264] on button "Add Payment" at bounding box center [781, 257] width 402 height 27
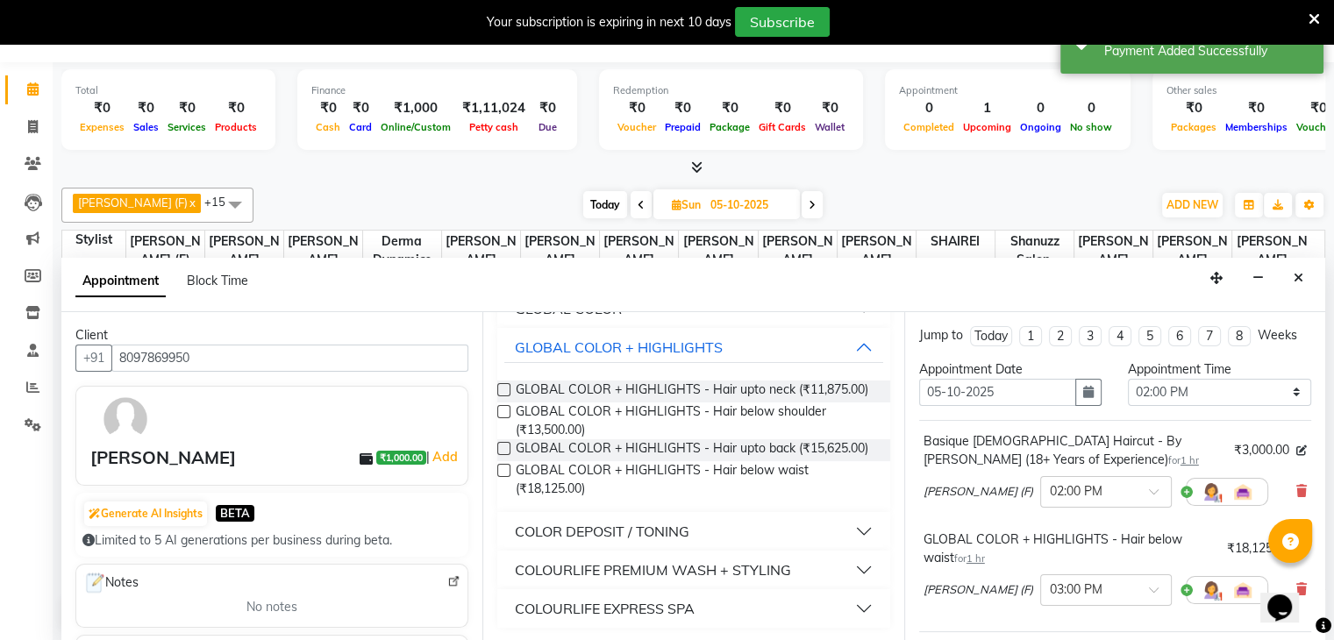
scroll to position [231, 0]
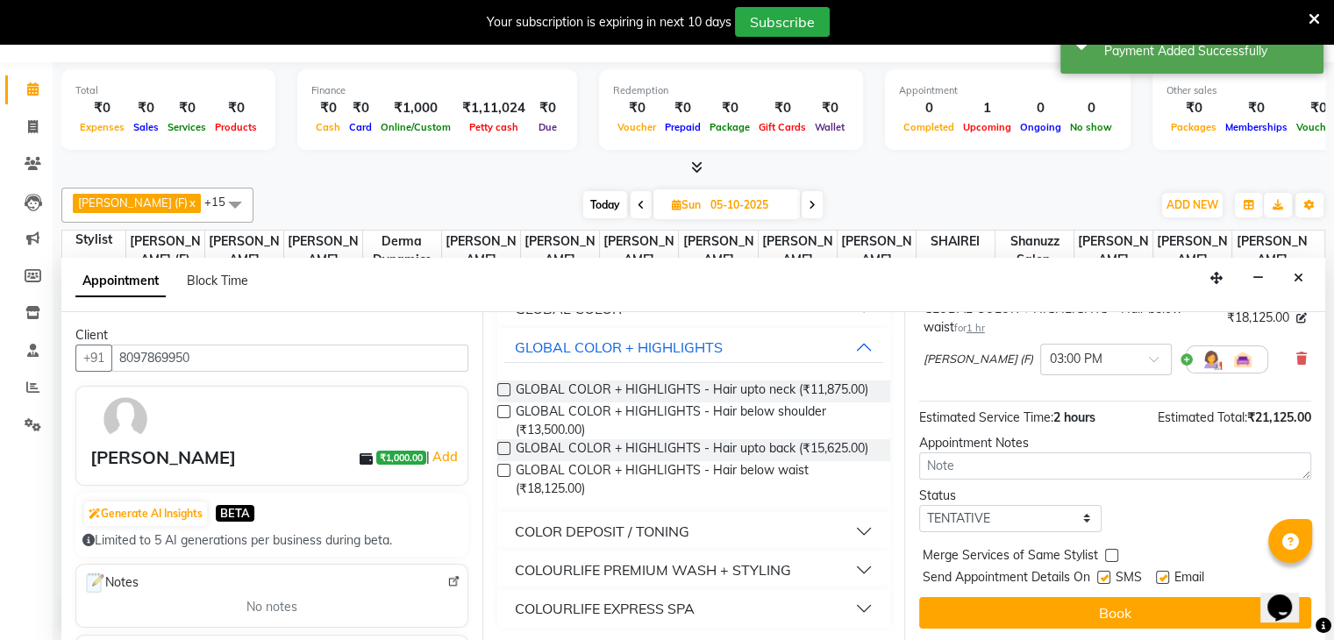
click at [1109, 575] on label at bounding box center [1103, 577] width 13 height 13
click at [1109, 575] on input "checkbox" at bounding box center [1102, 579] width 11 height 11
checkbox input "false"
click at [1158, 575] on label at bounding box center [1162, 577] width 13 height 13
click at [1158, 575] on input "checkbox" at bounding box center [1161, 579] width 11 height 11
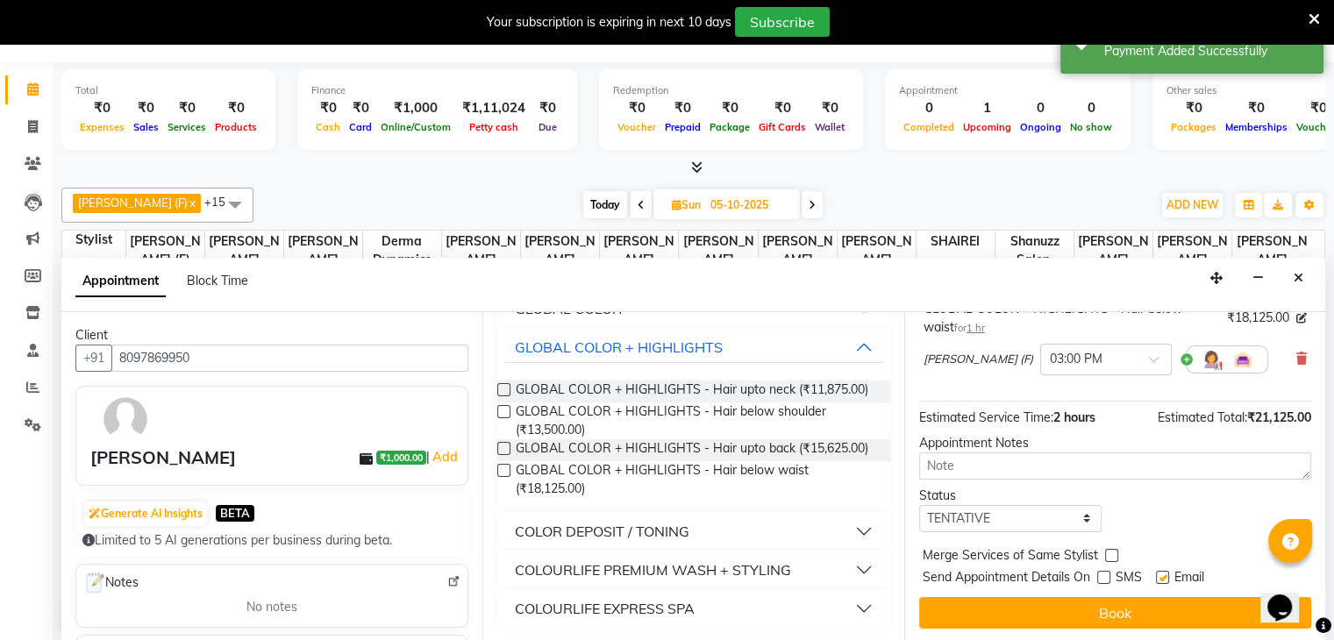
checkbox input "false"
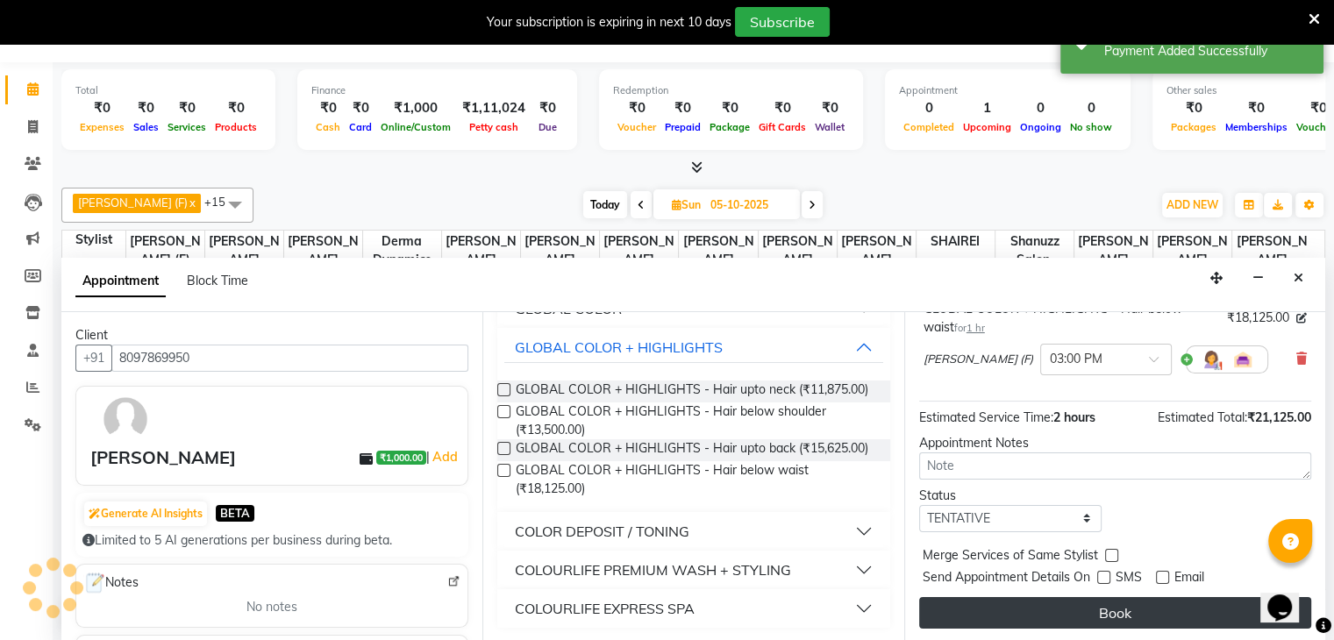
click at [1124, 604] on button "Book" at bounding box center [1115, 613] width 392 height 32
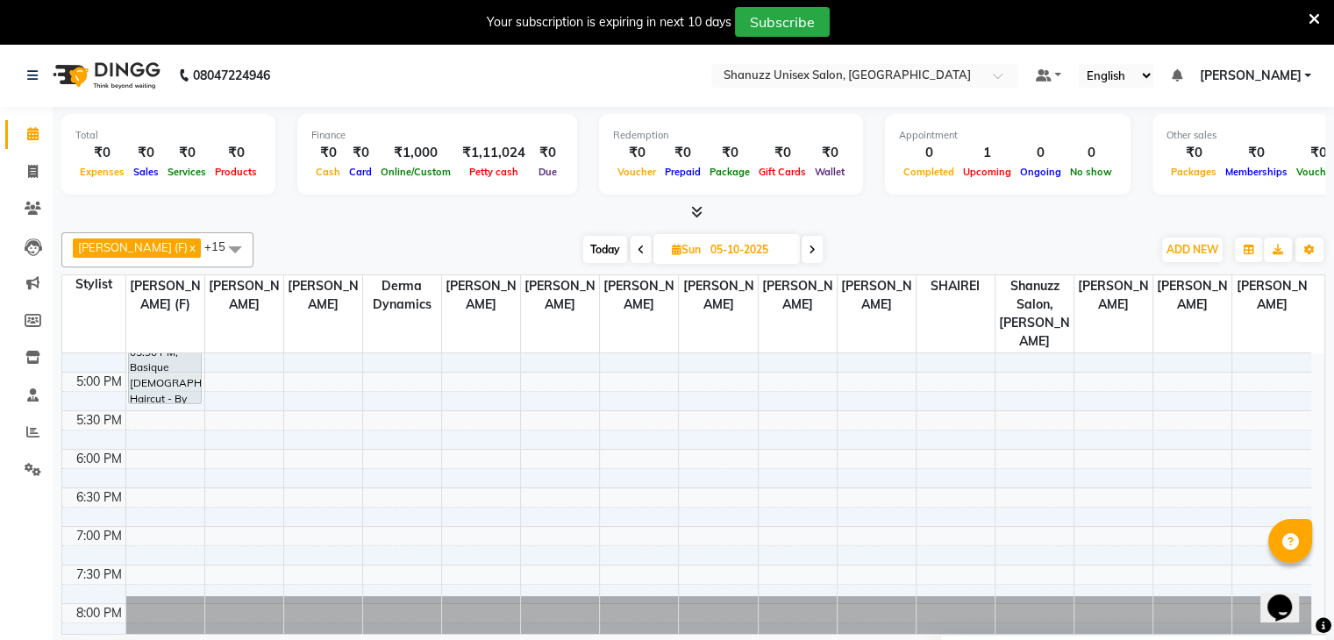
scroll to position [618, 0]
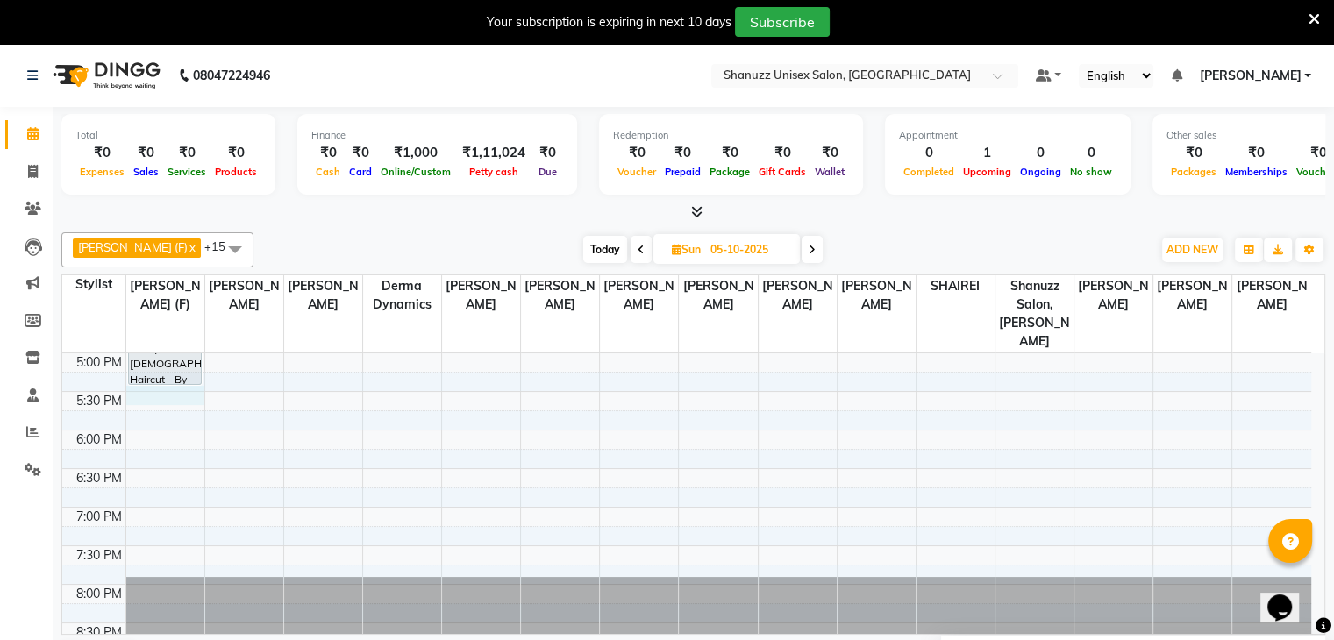
click at [181, 381] on div "9:00 AM 9:30 AM 10:00 AM 10:30 AM 11:00 AM 11:30 AM 12:00 PM 12:30 PM 1:00 PM 1…" at bounding box center [686, 198] width 1249 height 925
select select "59304"
select select "tentative"
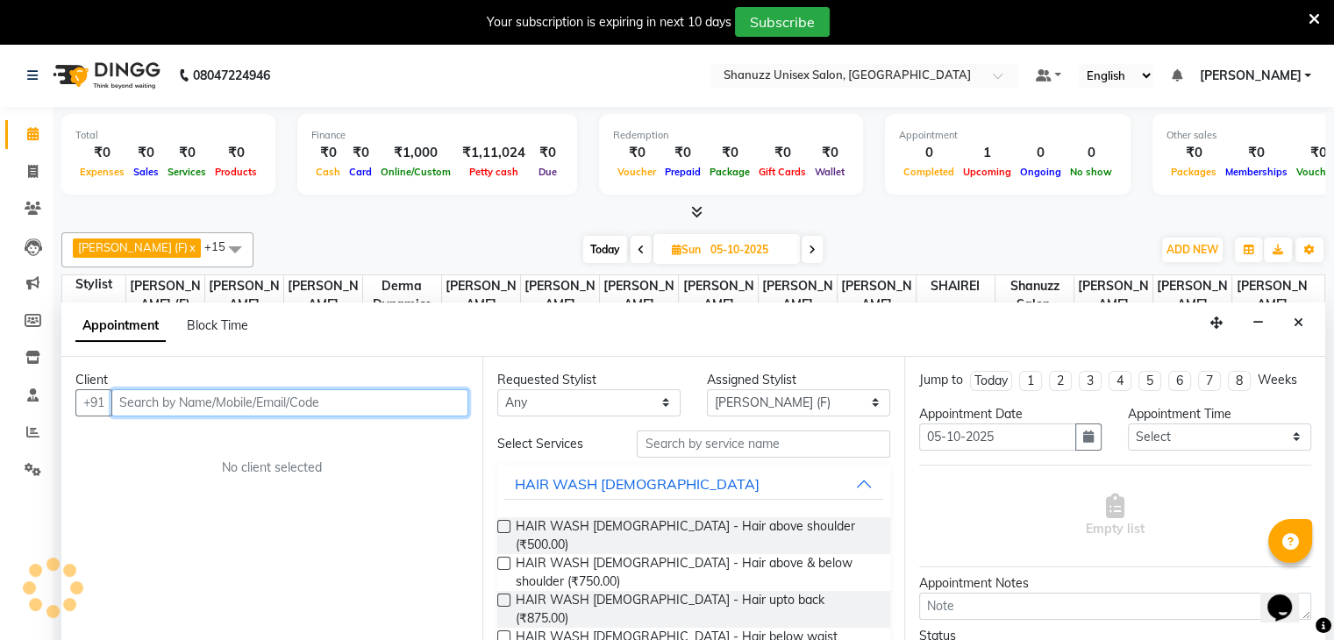
scroll to position [45, 0]
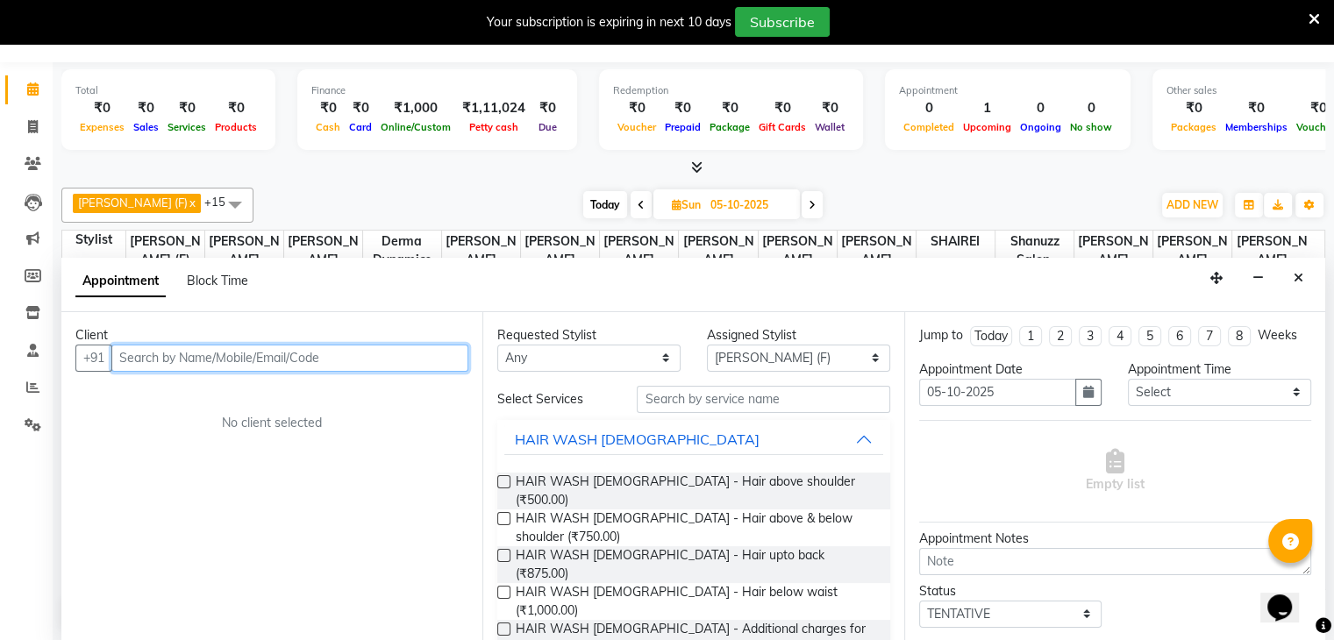
click at [232, 365] on input "text" at bounding box center [289, 358] width 357 height 27
click at [1289, 277] on button "Close" at bounding box center [1298, 278] width 25 height 27
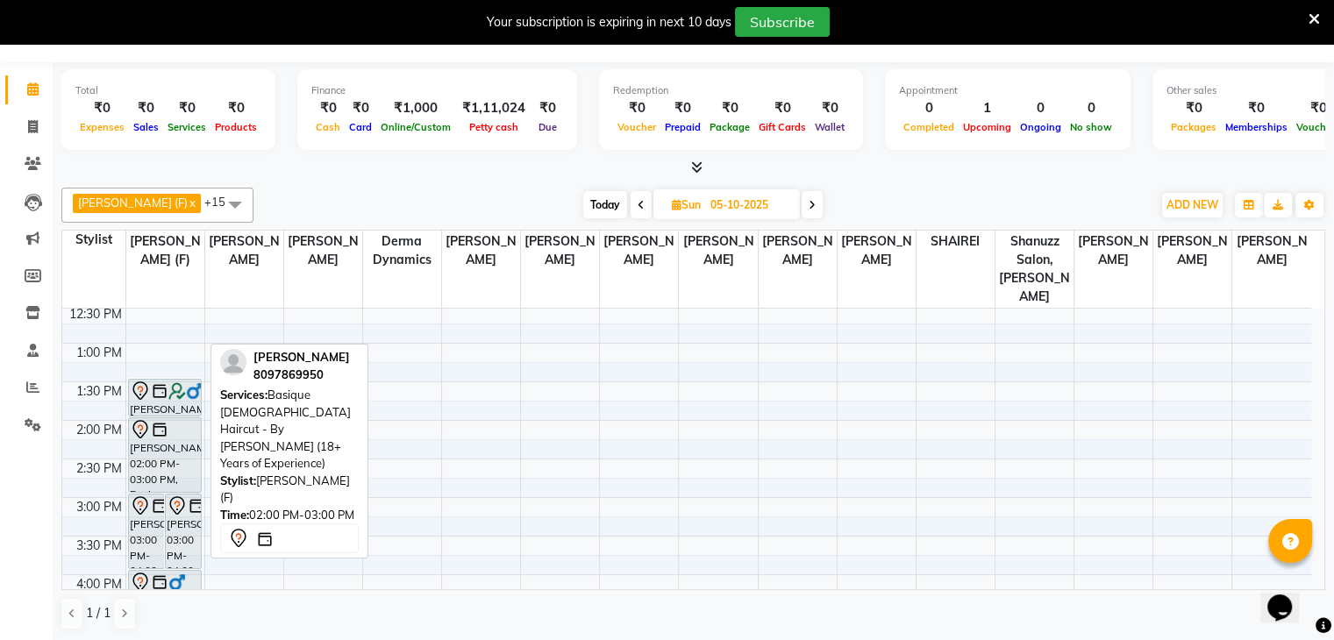
scroll to position [235, 0]
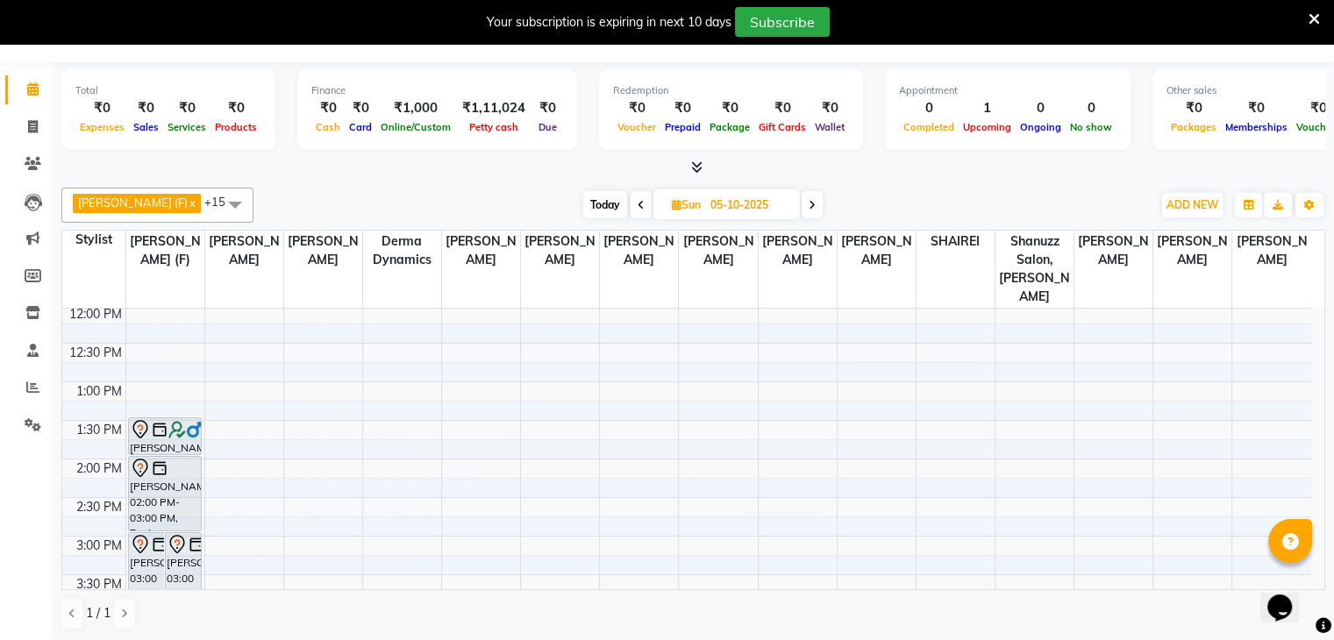
click at [631, 200] on span at bounding box center [641, 204] width 21 height 27
type input "04-10-2025"
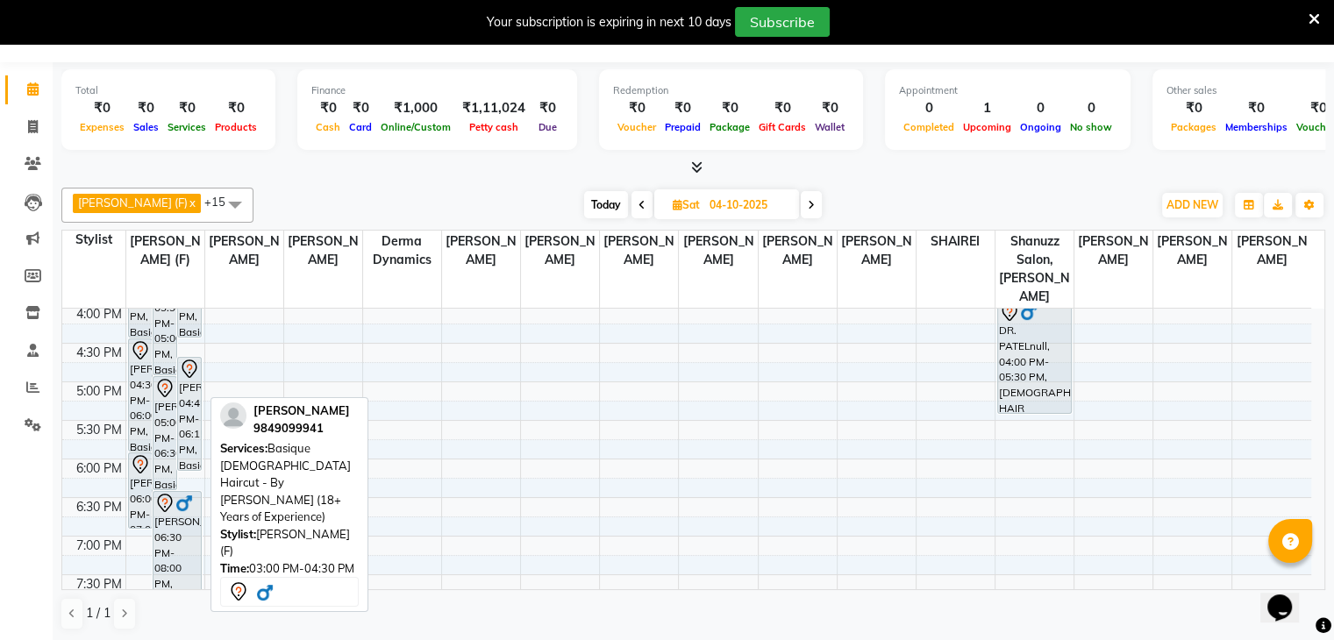
scroll to position [544, 0]
click at [163, 515] on div "[PERSON_NAME], 06:30 PM-08:00 PM, Basique [DEMOGRAPHIC_DATA] Haircut - By [PERS…" at bounding box center [178, 548] width 48 height 112
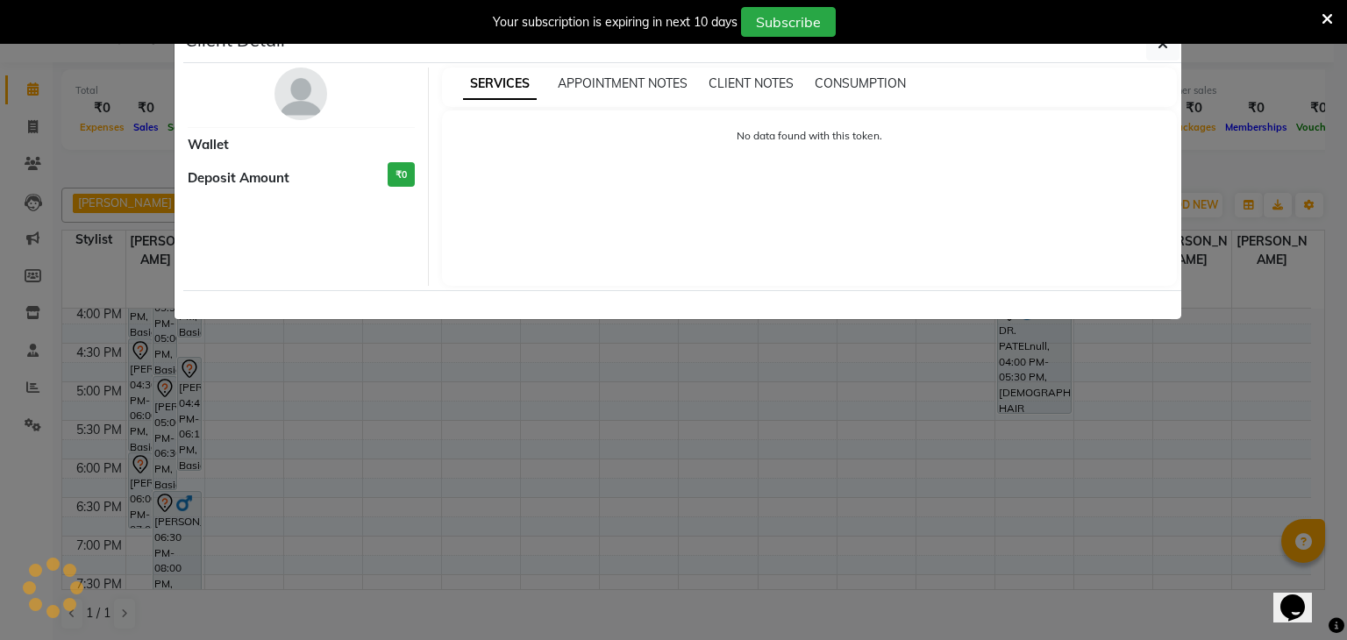
select select "7"
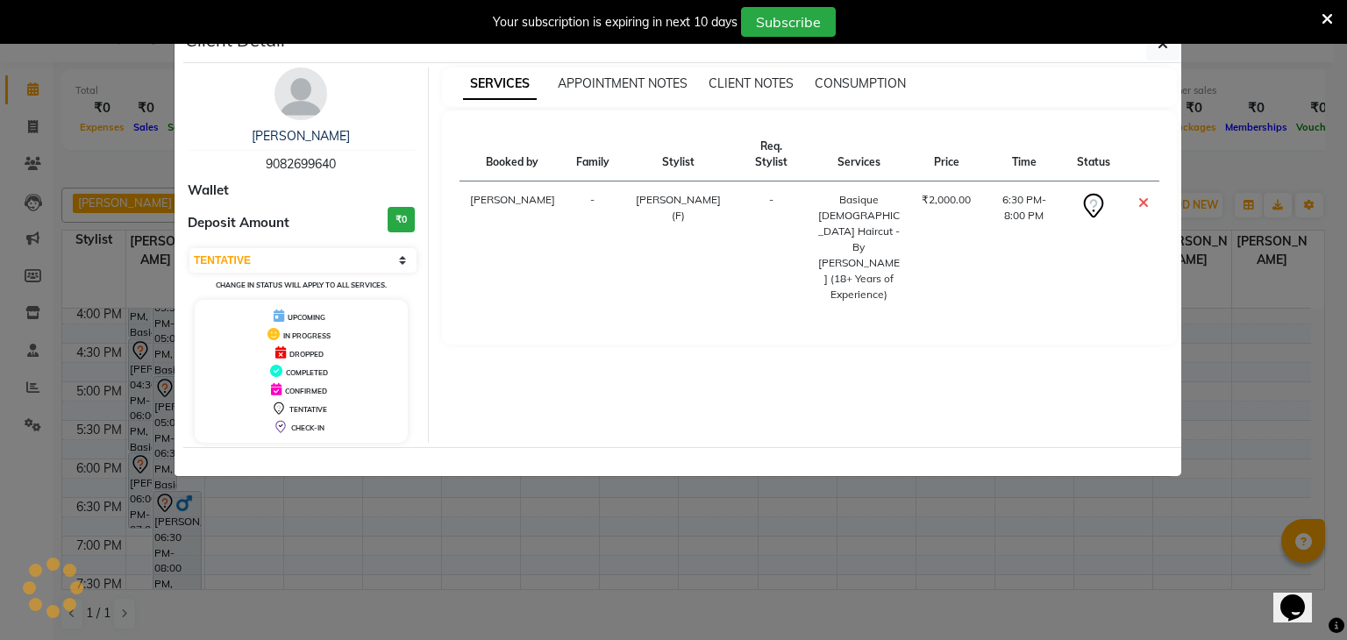
click at [82, 156] on ngb-modal-window "Client Detail [PERSON_NAME] 9082699640 Wallet Deposit Amount ₹0 Select CONFIRME…" at bounding box center [673, 320] width 1347 height 640
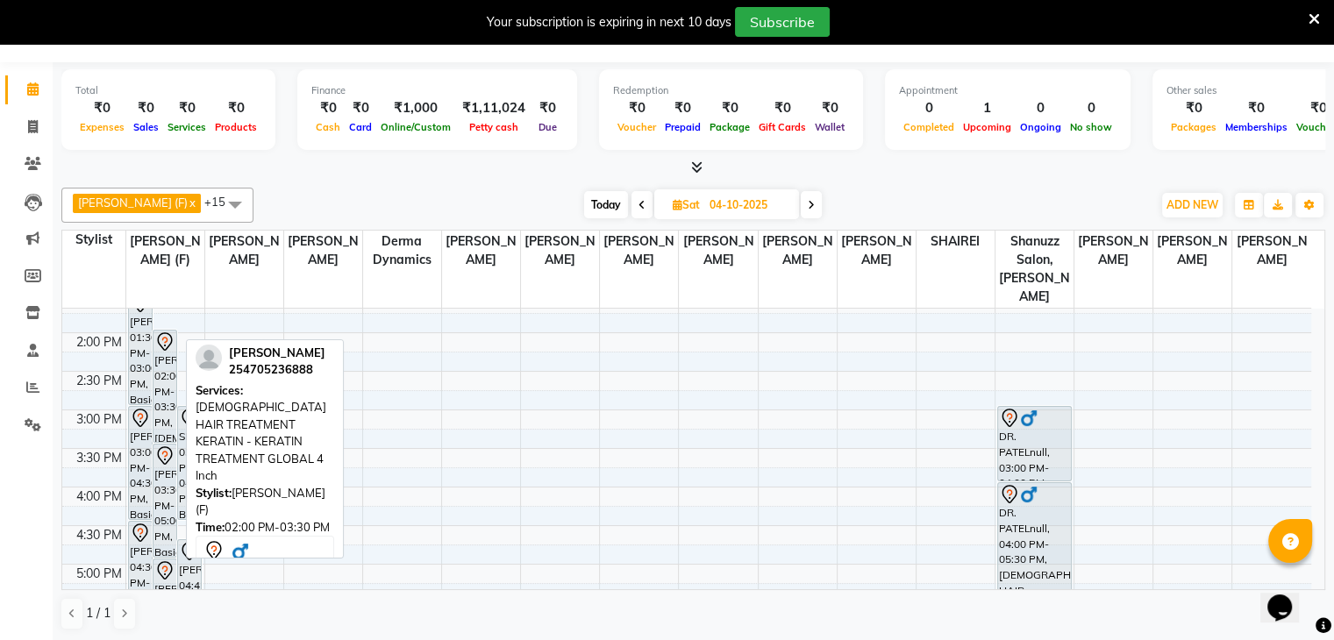
scroll to position [330, 0]
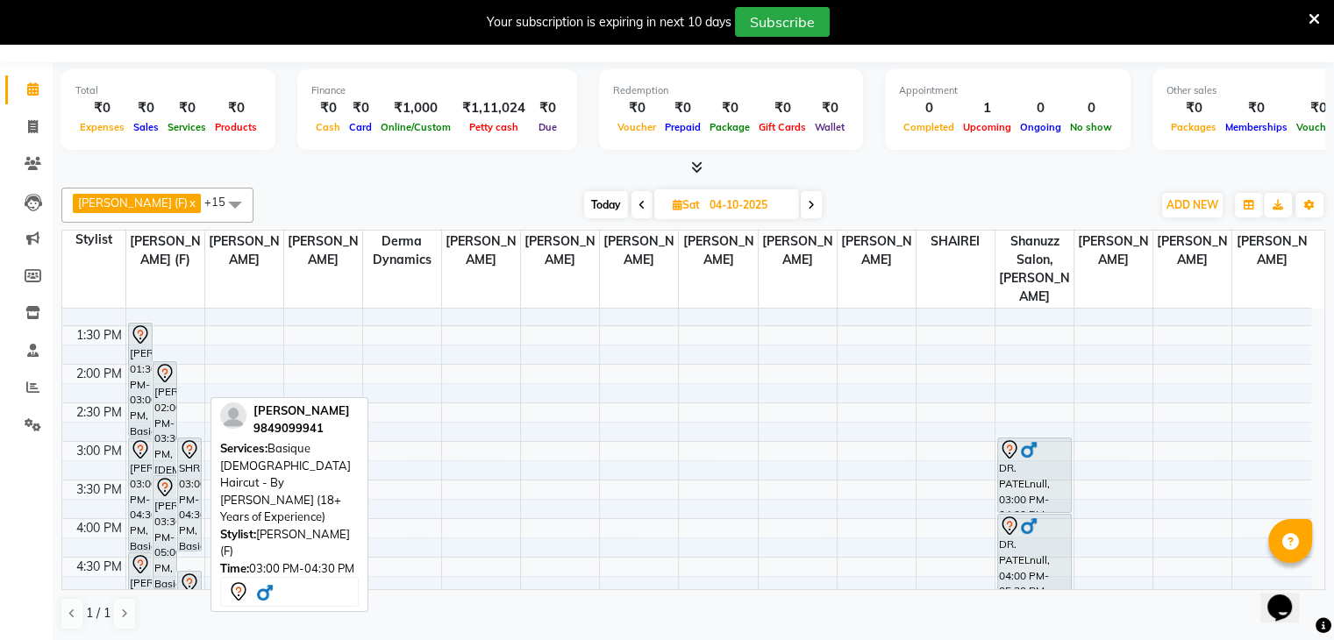
click at [179, 439] on icon at bounding box center [189, 449] width 21 height 21
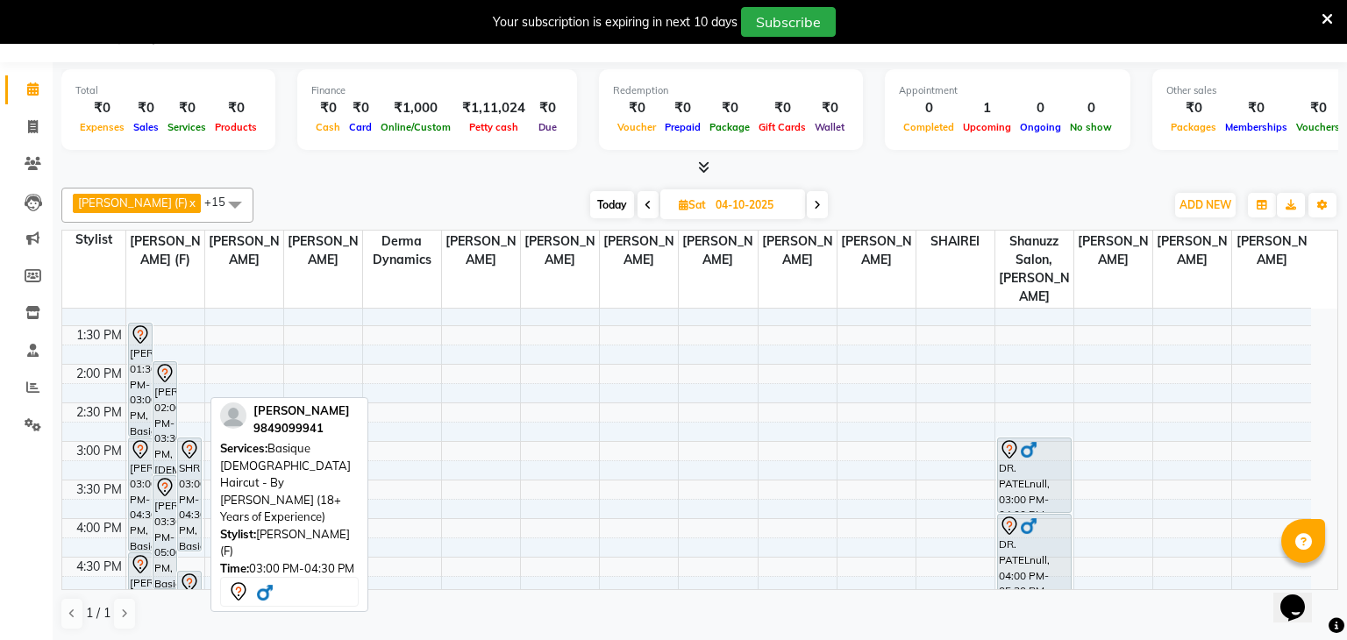
select select "7"
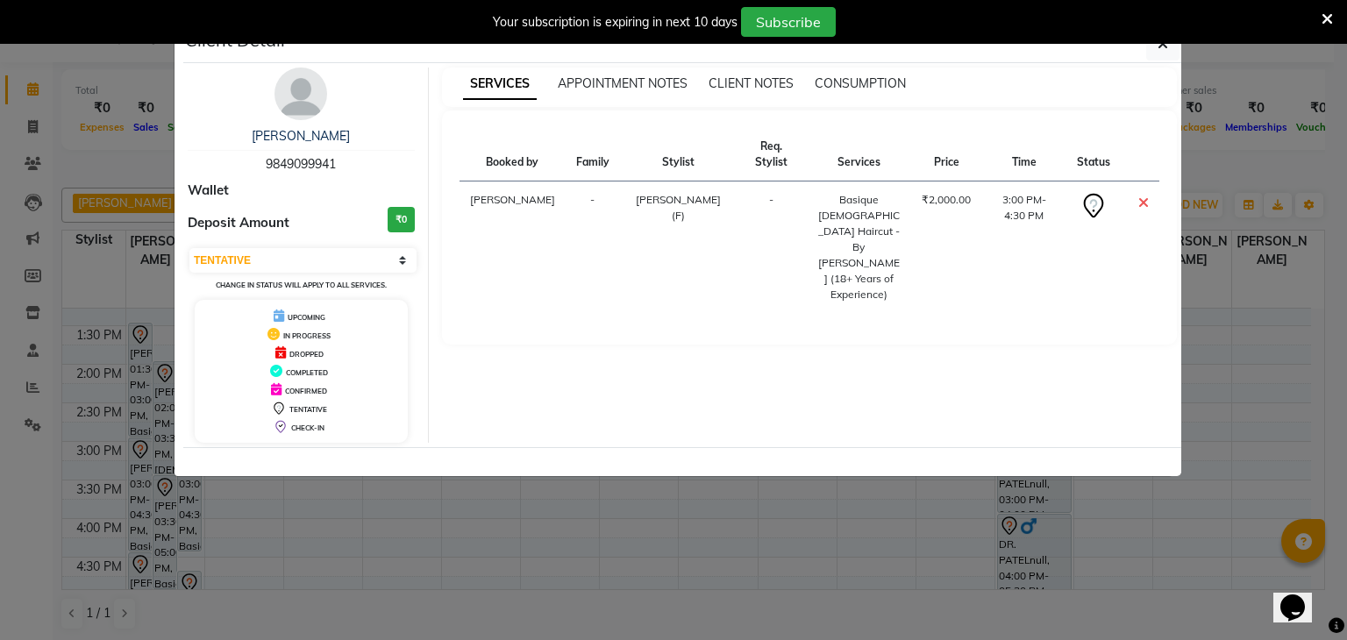
click at [335, 489] on ngb-modal-window "Client Detail [PERSON_NAME] 9849099941 Wallet Deposit Amount ₹0 Select CONFIRME…" at bounding box center [673, 320] width 1347 height 640
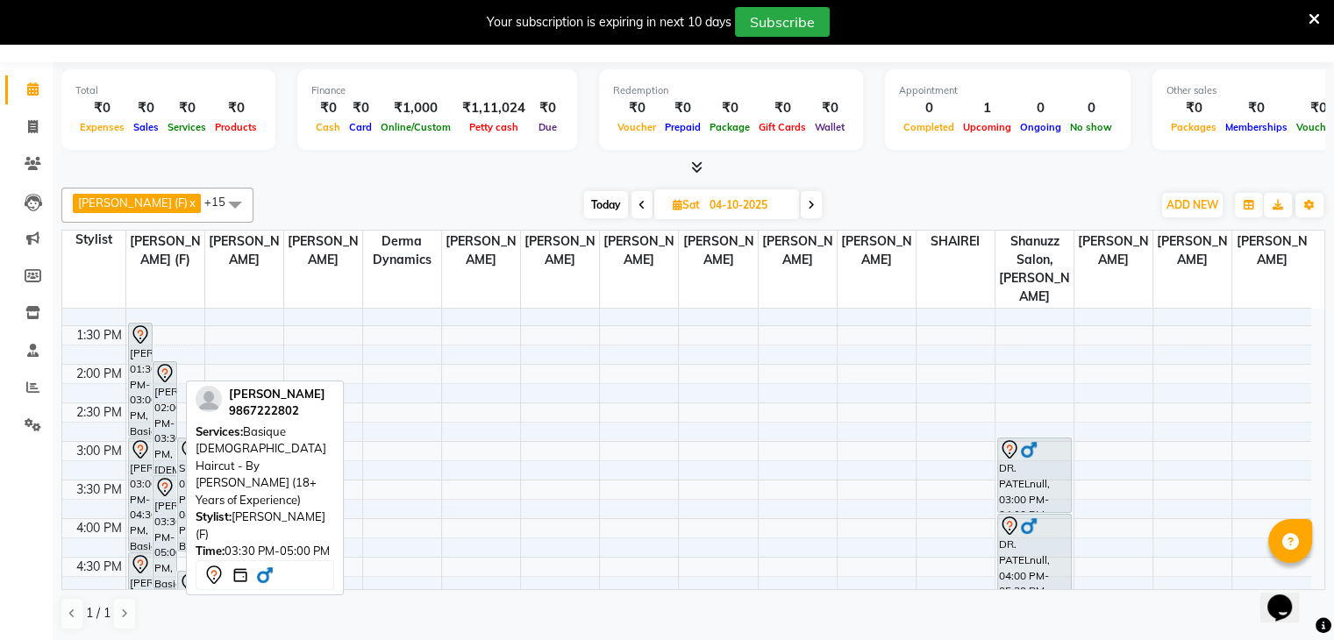
click at [158, 496] on div "[PERSON_NAME], 03:30 PM-05:00 PM, Basique [DEMOGRAPHIC_DATA] Haircut - By [PERS…" at bounding box center [165, 532] width 23 height 112
select select "7"
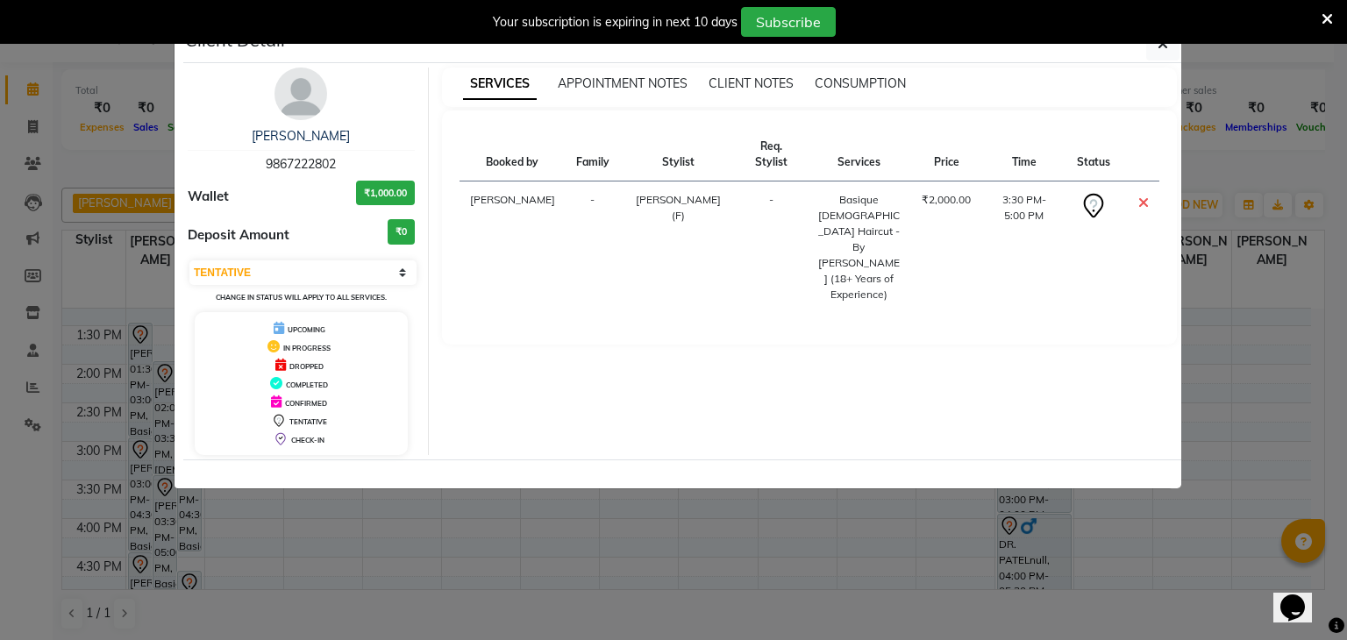
click at [340, 521] on ngb-modal-window "Client Detail [PERSON_NAME] NAZA 9867222802 Wallet ₹1,000.00 Deposit Amount ₹0 …" at bounding box center [673, 320] width 1347 height 640
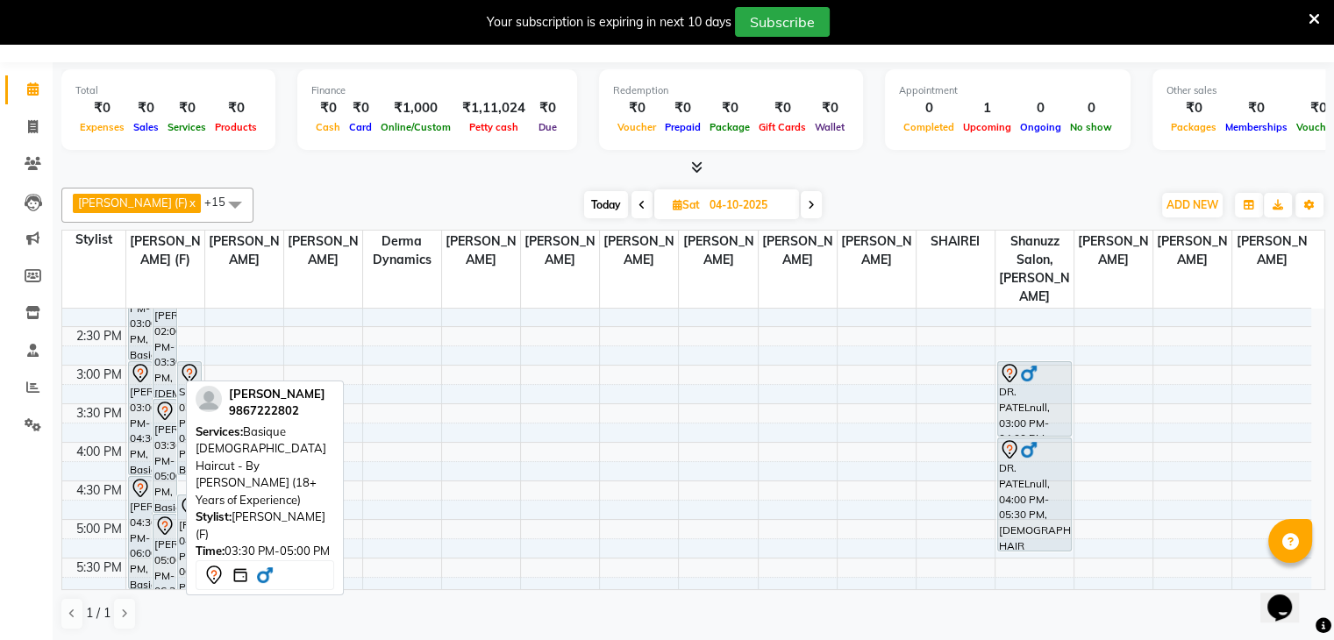
scroll to position [411, 0]
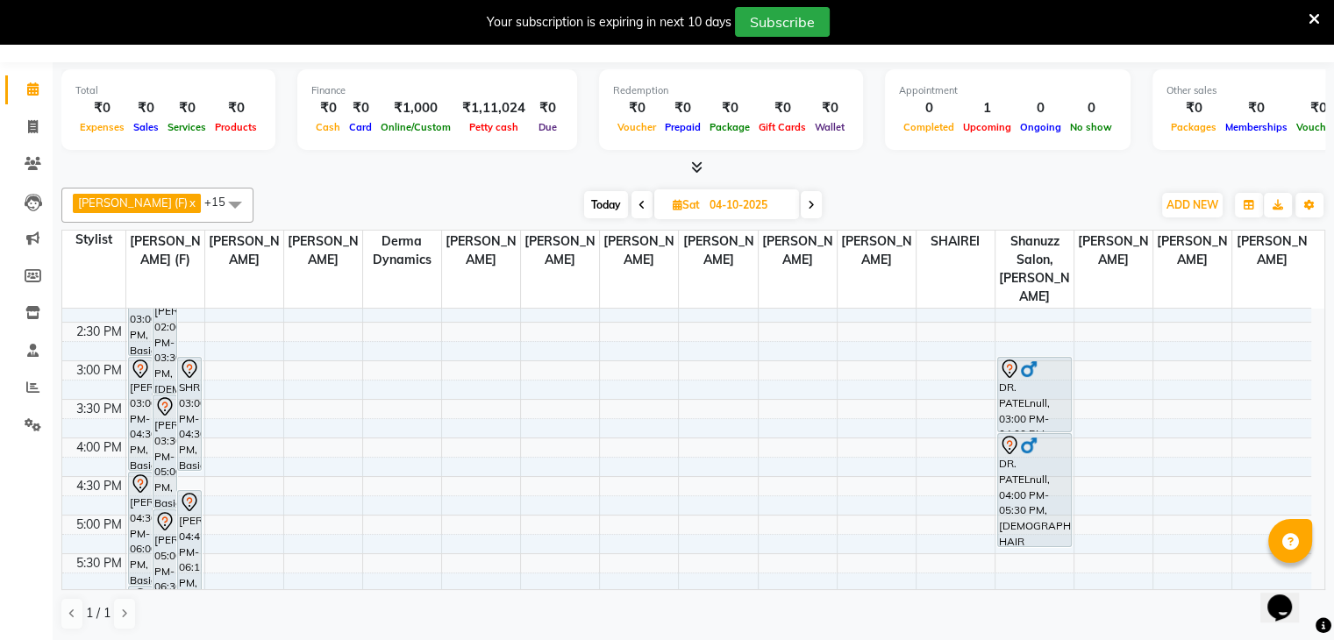
click at [1108, 166] on div at bounding box center [693, 168] width 1264 height 18
click at [25, 275] on icon at bounding box center [33, 275] width 17 height 13
select select
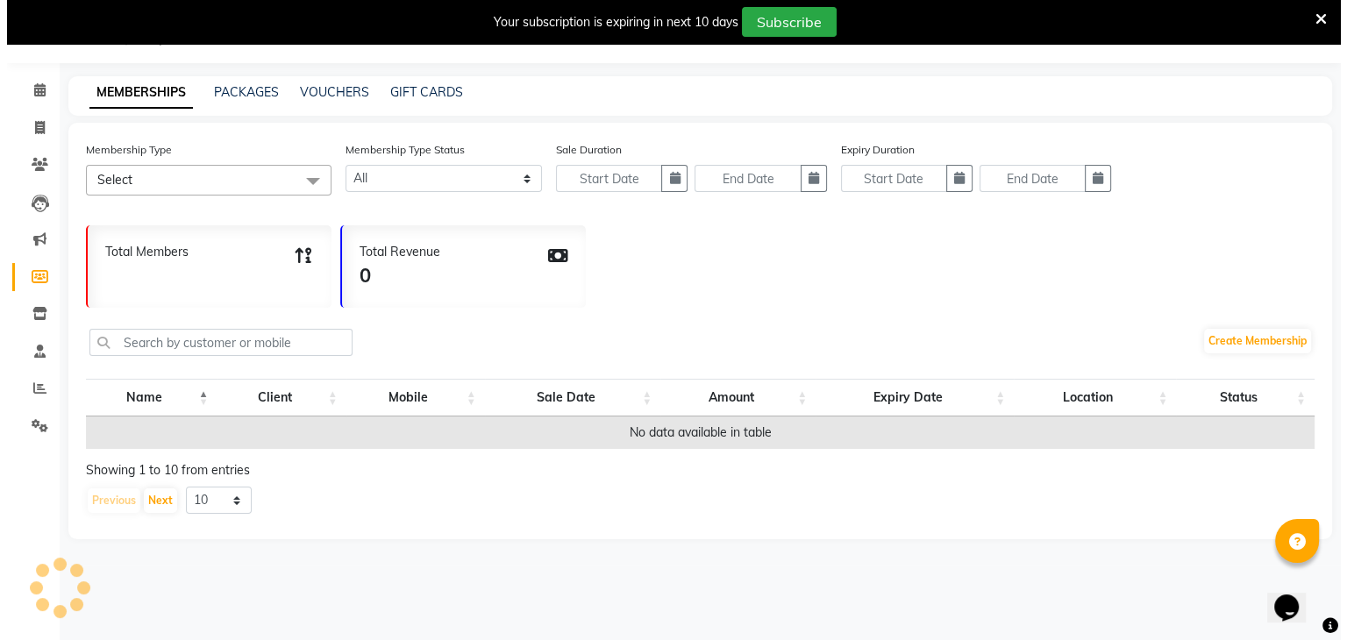
scroll to position [44, 0]
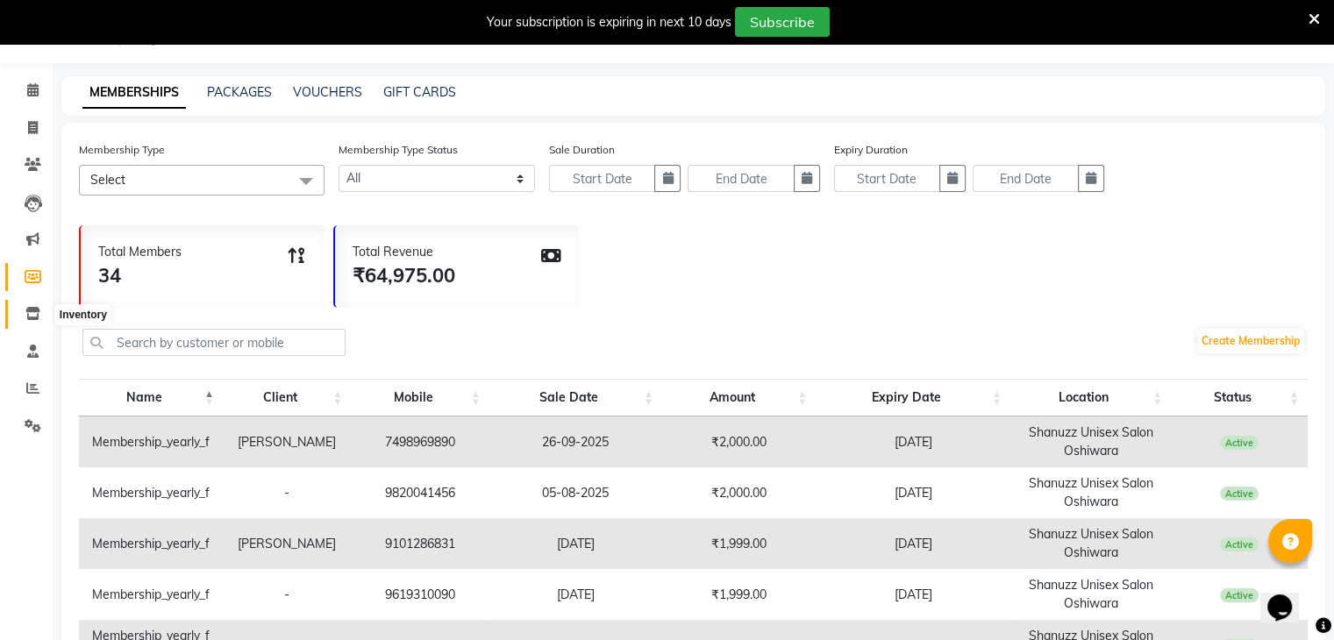
click at [26, 323] on span at bounding box center [33, 314] width 31 height 20
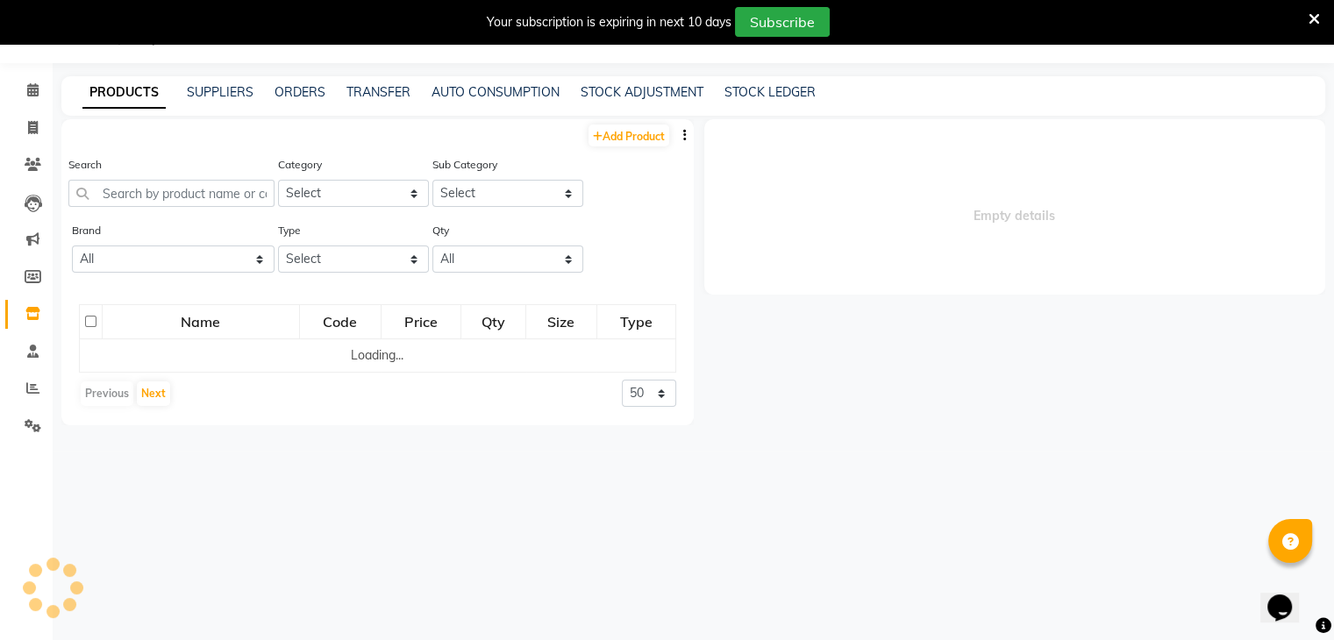
select select
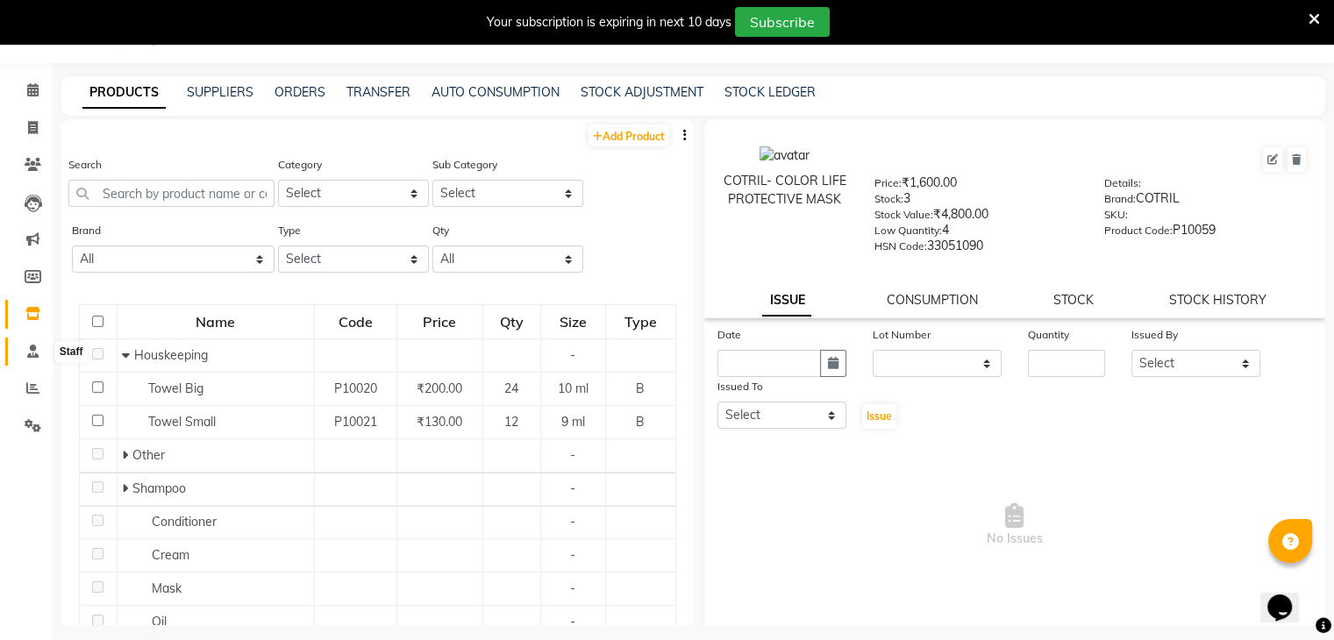
click at [22, 345] on span at bounding box center [33, 352] width 31 height 20
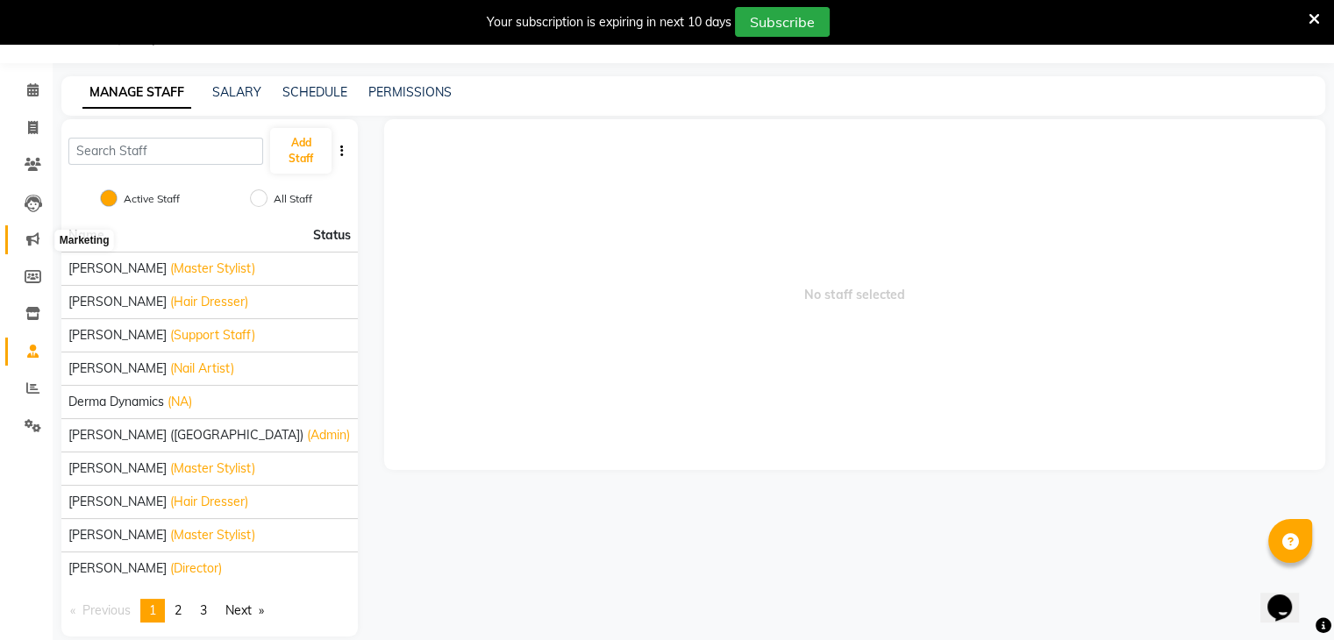
click at [22, 239] on span at bounding box center [33, 240] width 31 height 20
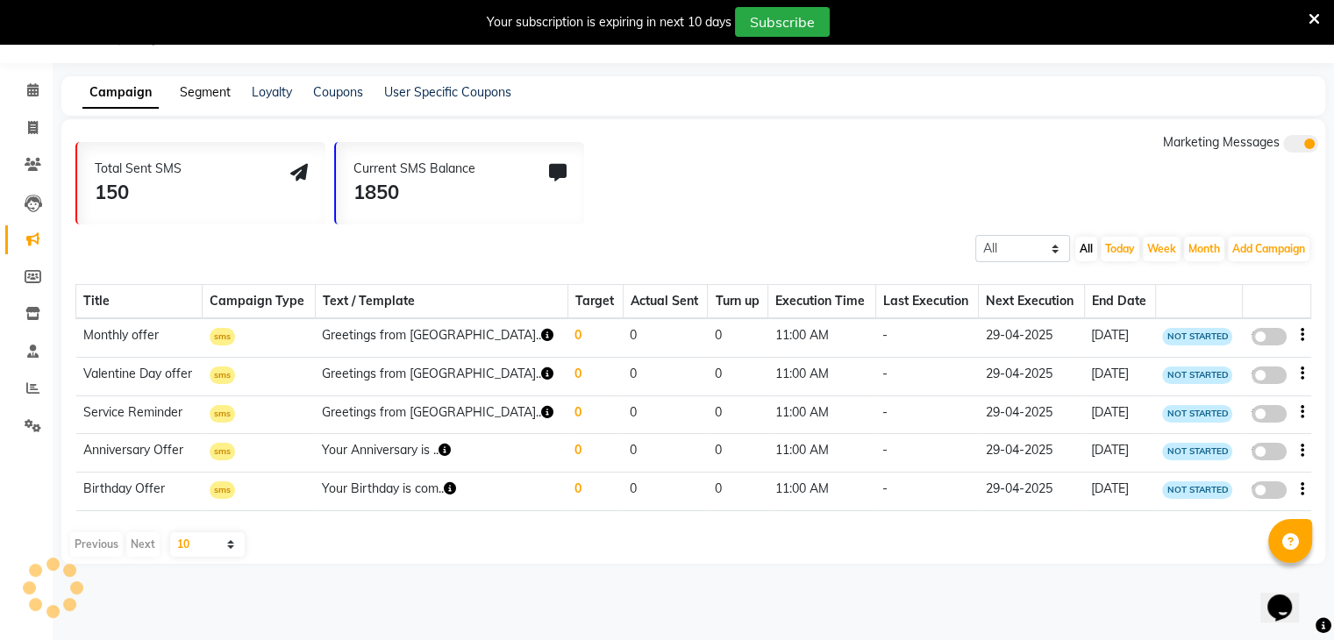
click at [196, 96] on link "Segment" at bounding box center [205, 92] width 51 height 16
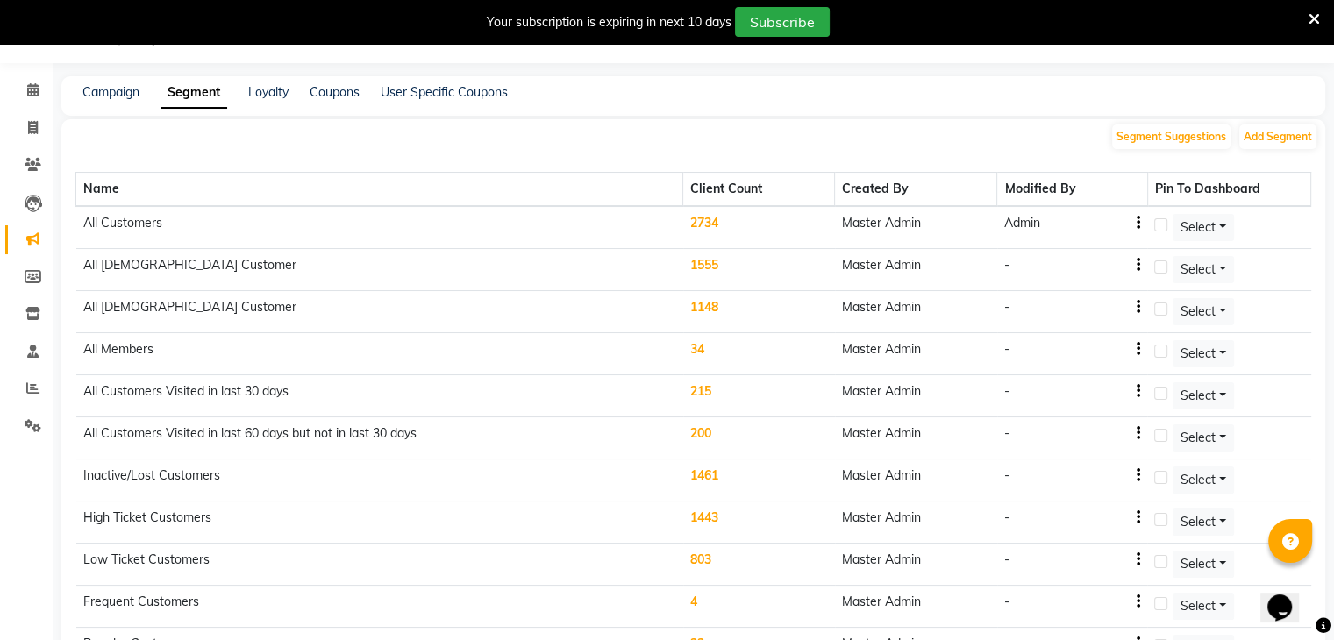
click at [709, 224] on td "2734" at bounding box center [759, 227] width 152 height 43
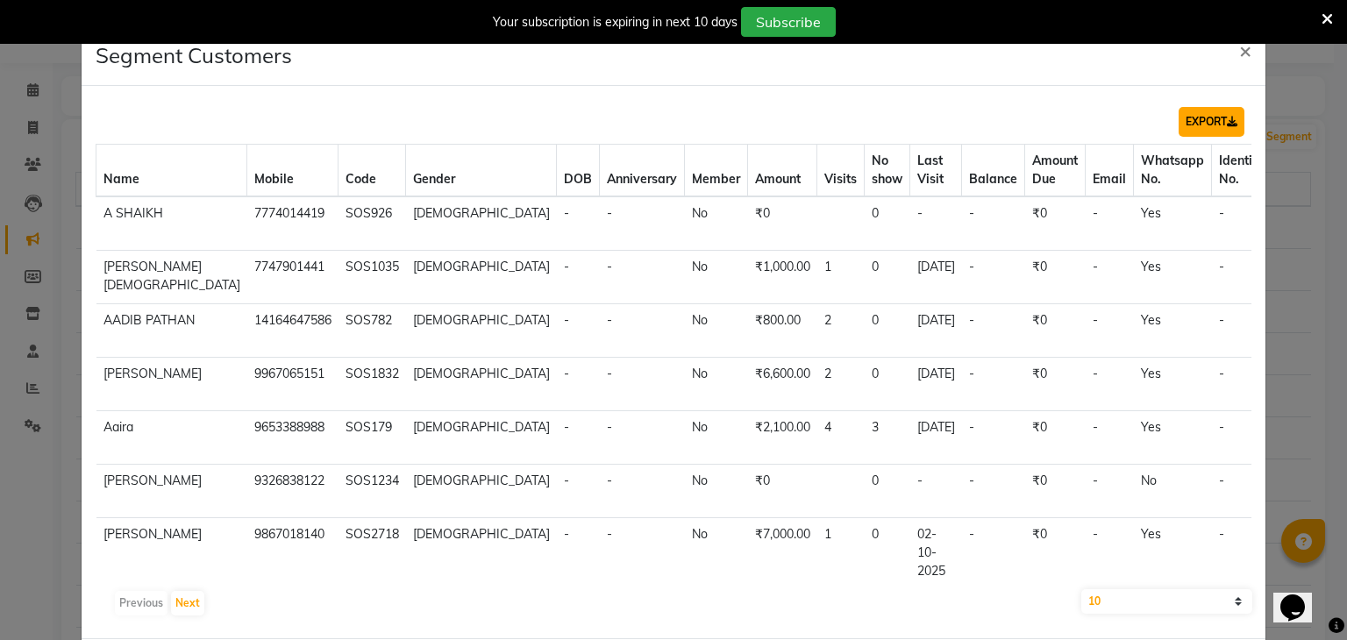
click at [1186, 121] on button "EXPORT" at bounding box center [1212, 122] width 66 height 30
